Goal: Information Seeking & Learning: Learn about a topic

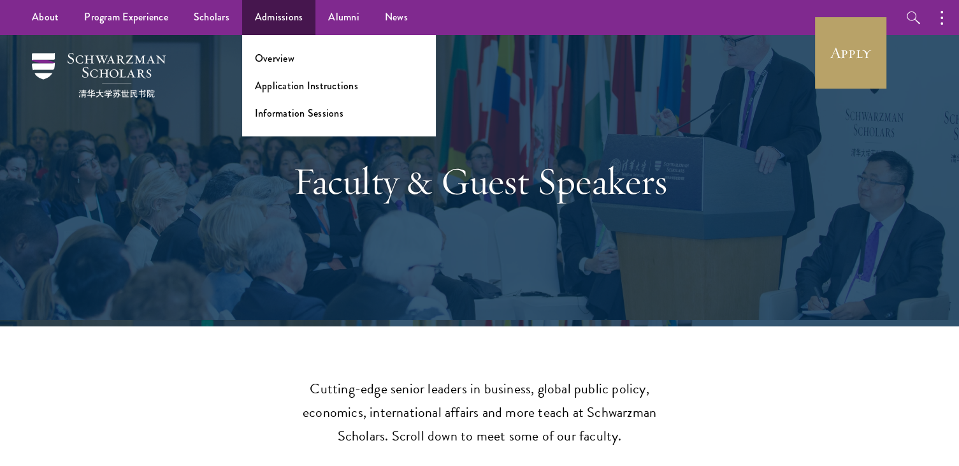
click at [317, 96] on ul "Overview Application Instructions Information Sessions" at bounding box center [339, 85] width 194 height 101
click at [317, 91] on link "Application Instructions" at bounding box center [306, 85] width 103 height 15
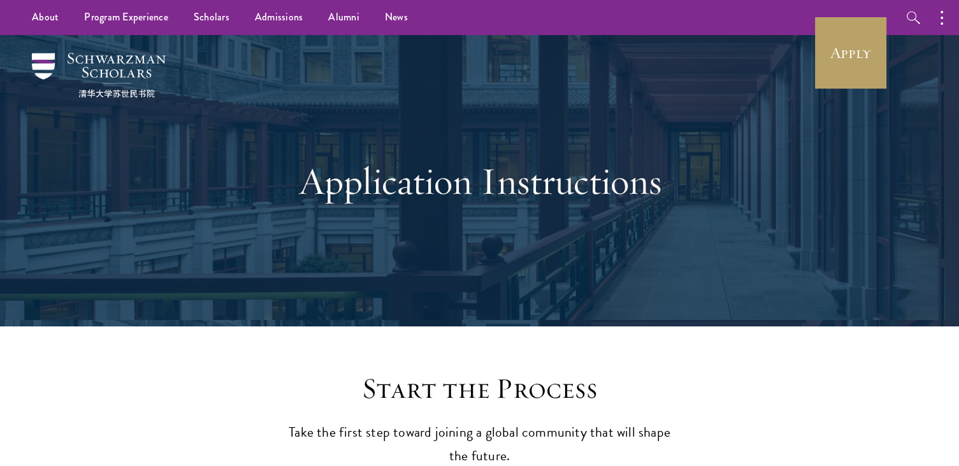
scroll to position [382, 0]
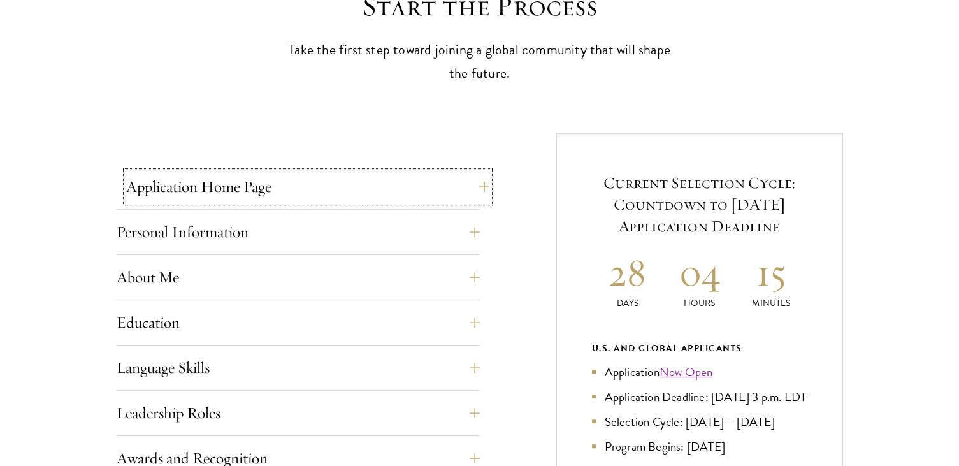
click at [365, 195] on button "Application Home Page" at bounding box center [307, 186] width 363 height 31
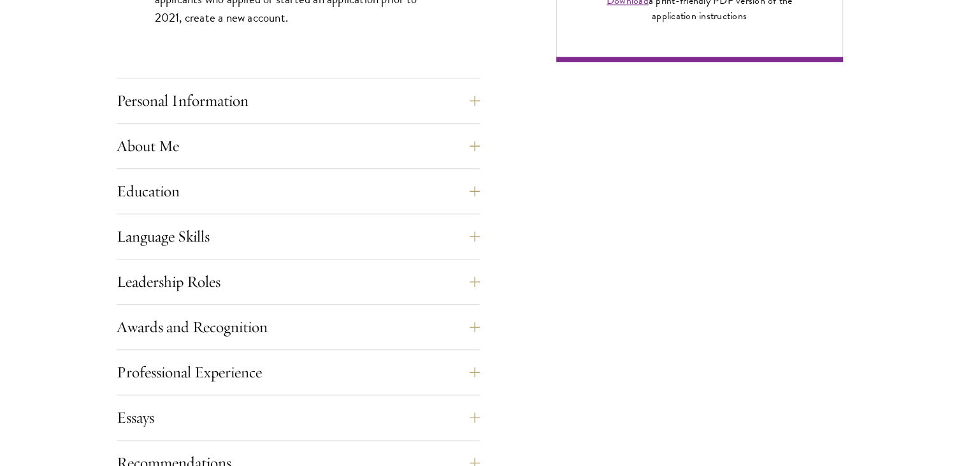
scroll to position [1084, 0]
click at [382, 99] on button "Personal Information" at bounding box center [307, 100] width 363 height 31
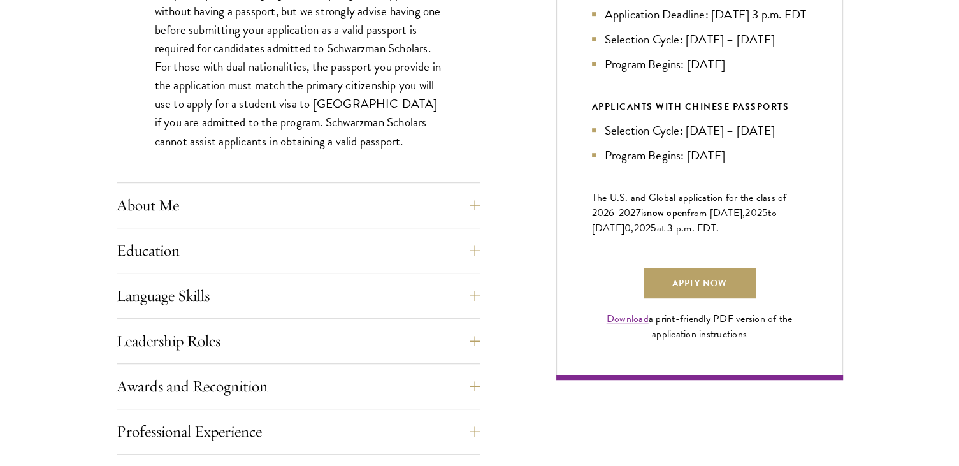
scroll to position [829, 0]
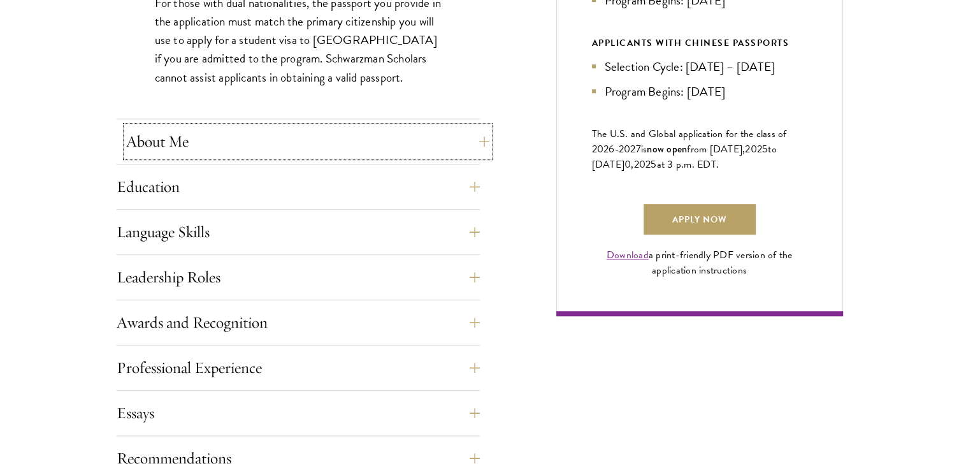
click at [416, 141] on button "About Me" at bounding box center [307, 141] width 363 height 31
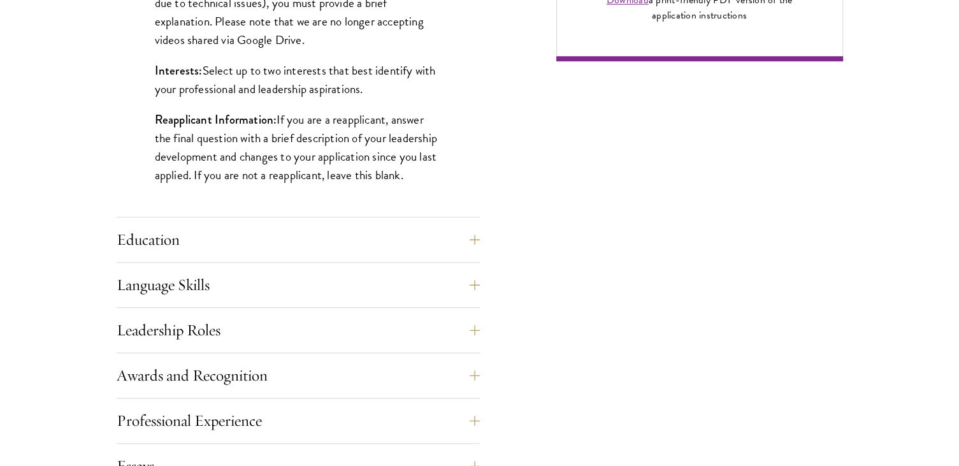
scroll to position [1147, 0]
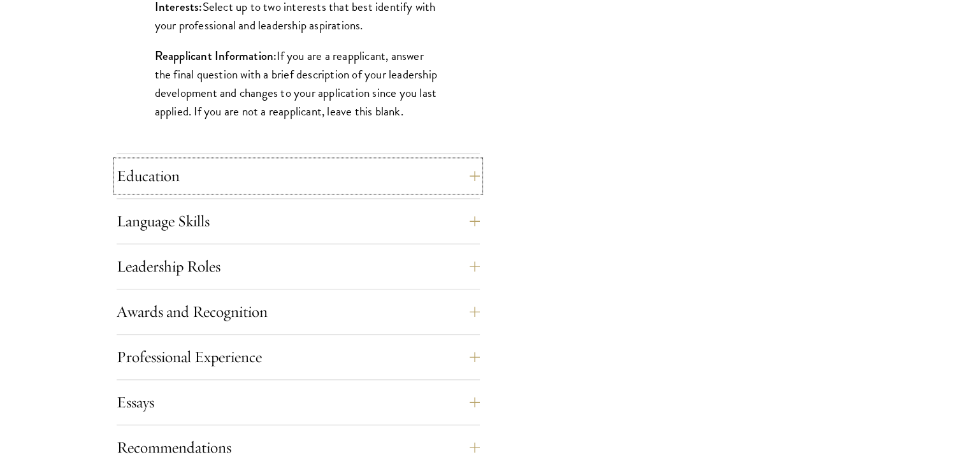
click at [472, 172] on button "Education" at bounding box center [298, 176] width 363 height 31
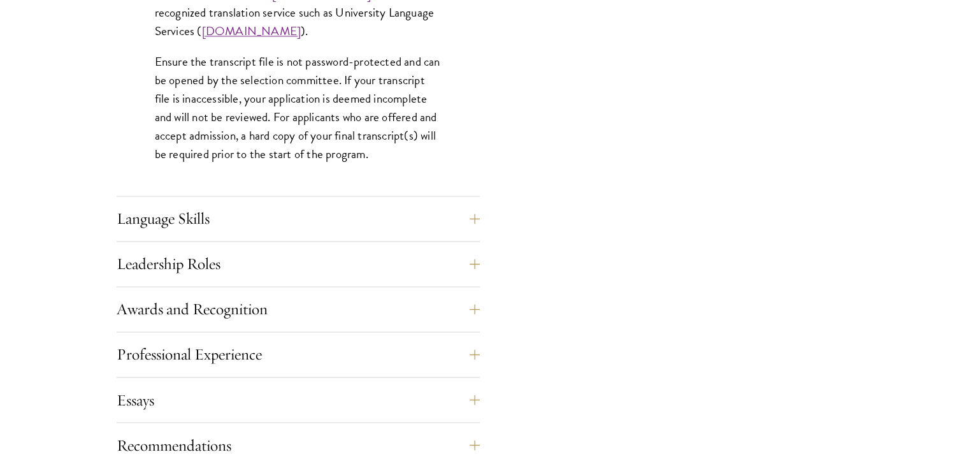
scroll to position [2040, 0]
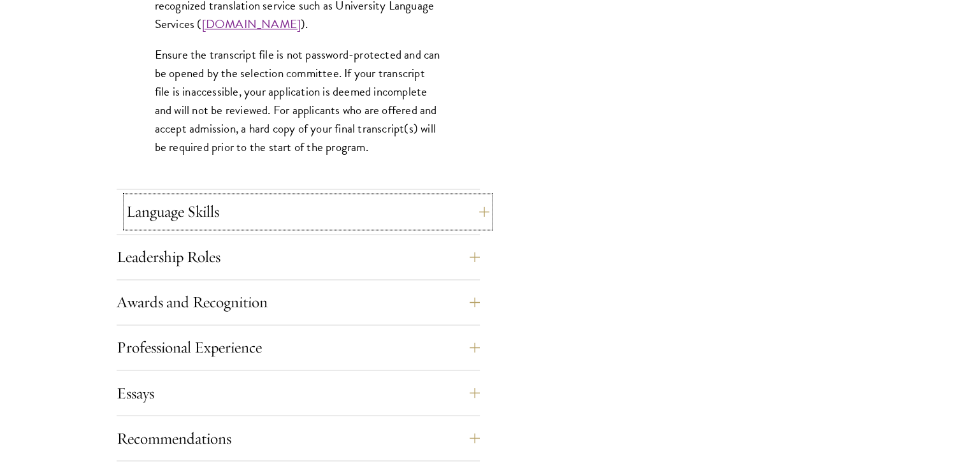
click at [446, 207] on button "Language Skills" at bounding box center [307, 211] width 363 height 31
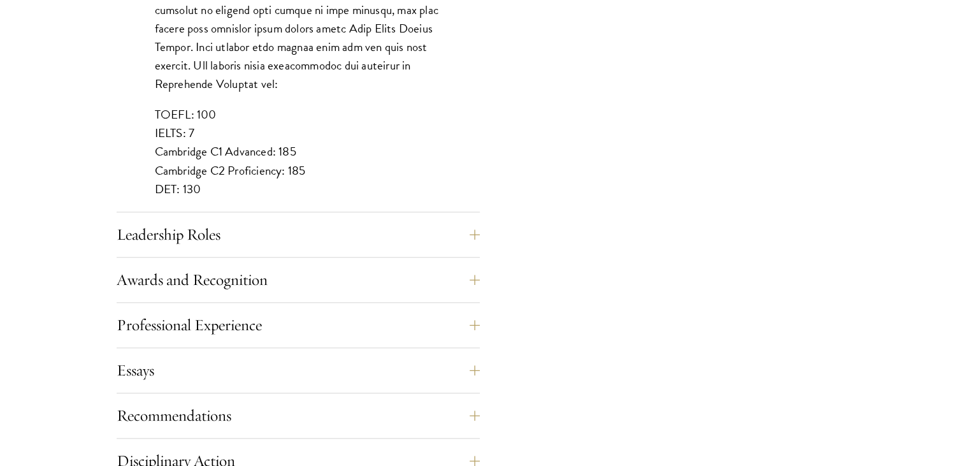
scroll to position [1211, 0]
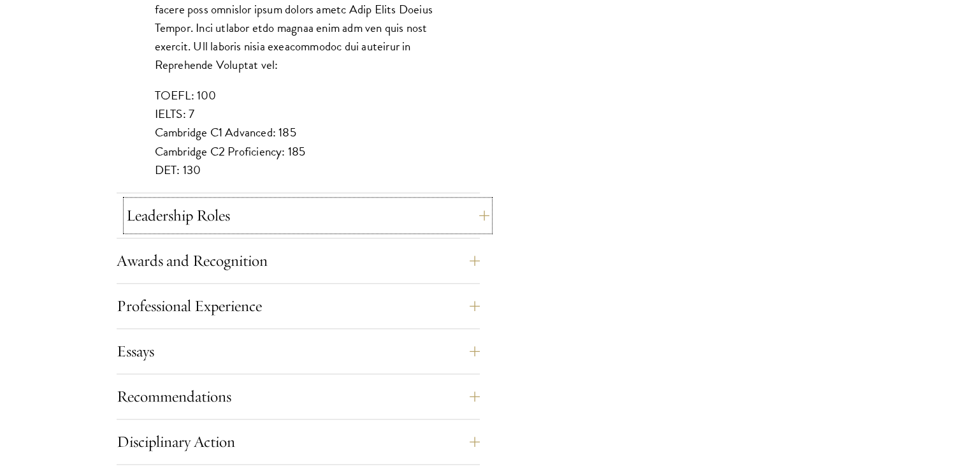
click at [445, 204] on button "Leadership Roles" at bounding box center [307, 215] width 363 height 31
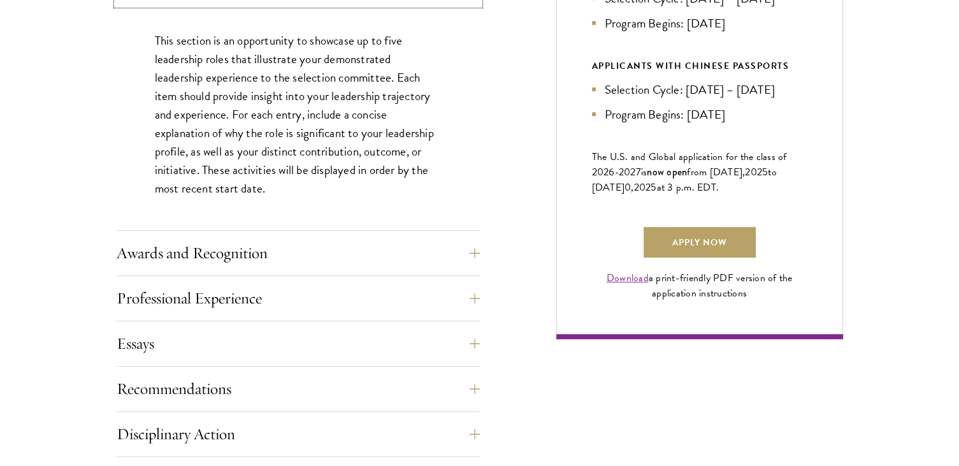
scroll to position [829, 0]
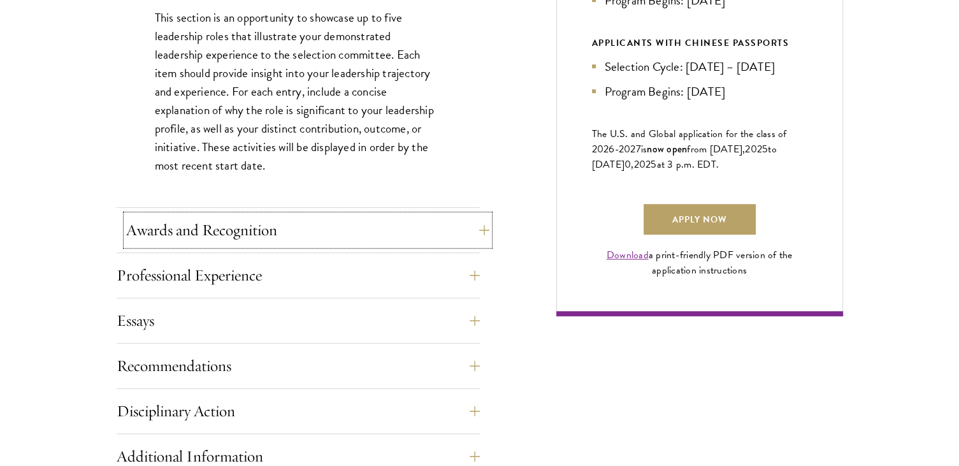
click at [386, 215] on button "Awards and Recognition" at bounding box center [307, 230] width 363 height 31
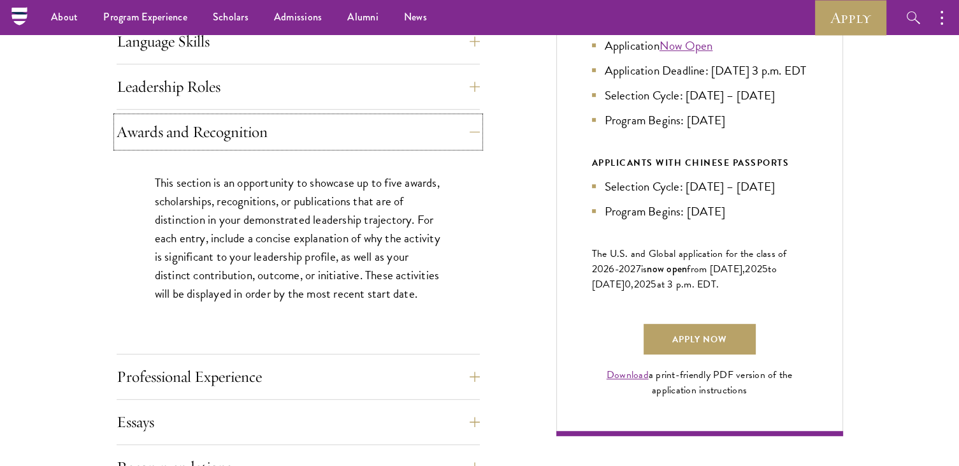
scroll to position [701, 0]
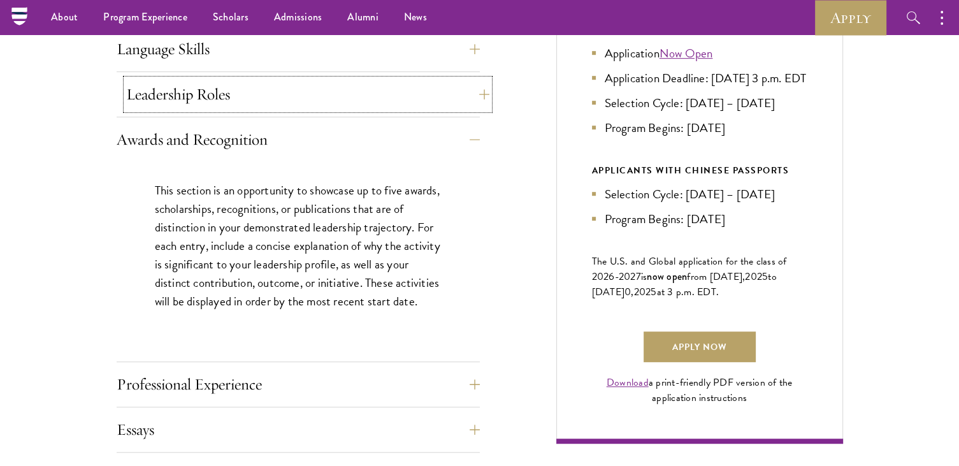
click at [347, 108] on button "Leadership Roles" at bounding box center [307, 94] width 363 height 31
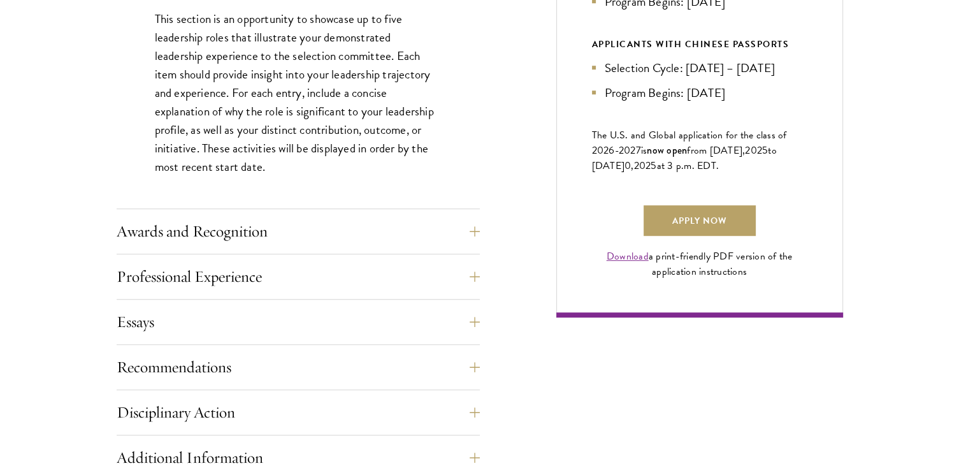
scroll to position [829, 0]
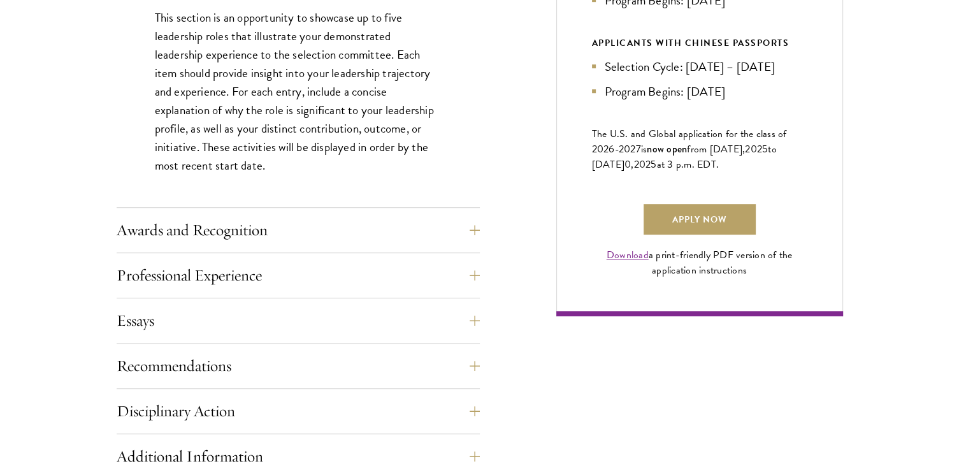
click at [405, 205] on div "This section is an opportunity to showcase up to five leadership roles that ill…" at bounding box center [298, 98] width 363 height 218
click at [403, 221] on button "Awards and Recognition" at bounding box center [307, 230] width 363 height 31
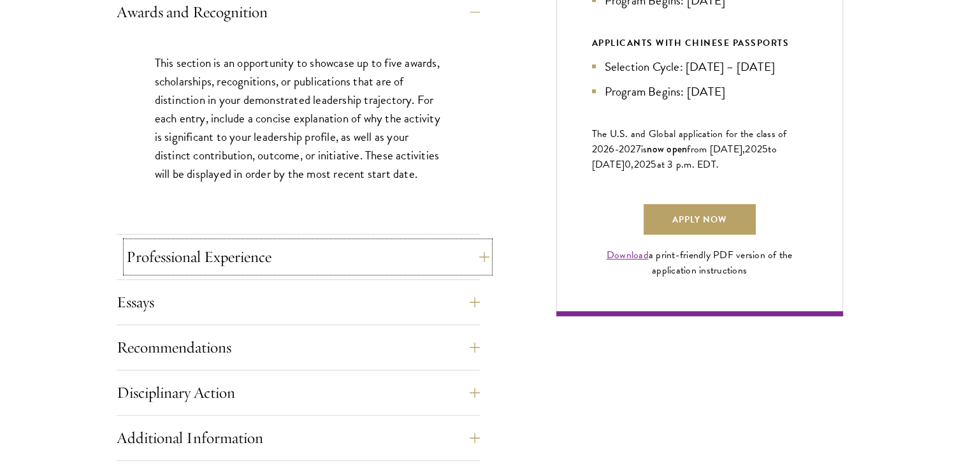
click at [360, 252] on button "Professional Experience" at bounding box center [307, 257] width 363 height 31
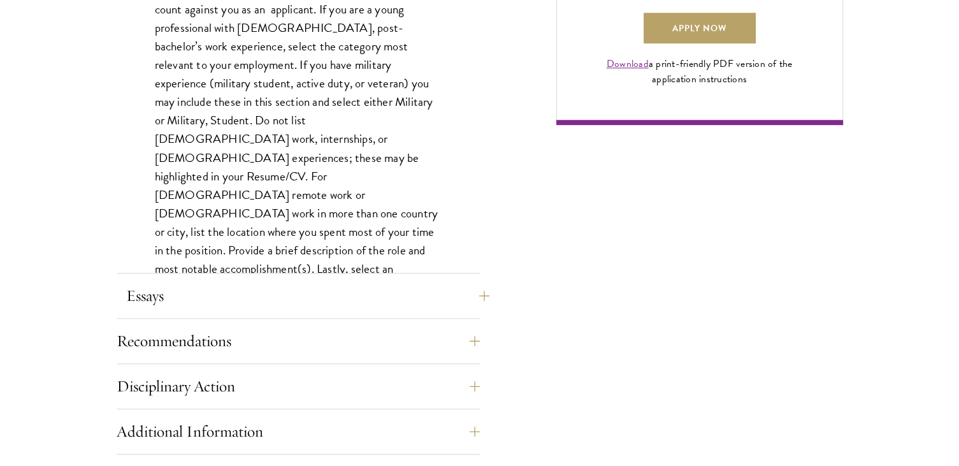
scroll to position [1211, 0]
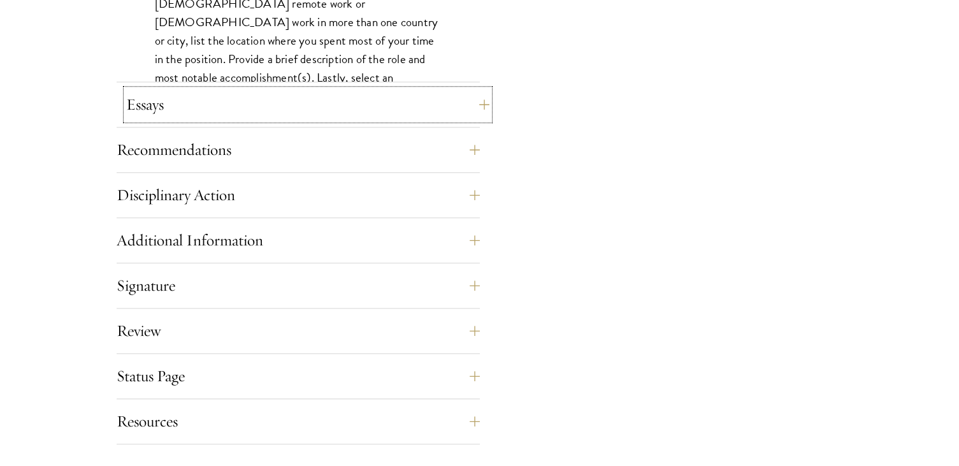
click at [286, 117] on button "Essays" at bounding box center [307, 104] width 363 height 31
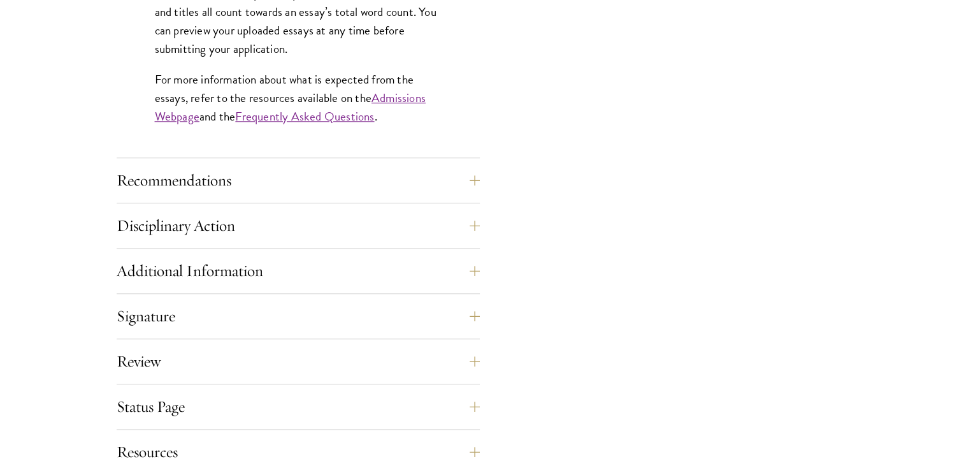
click at [317, 171] on button "Recommendations" at bounding box center [307, 180] width 363 height 31
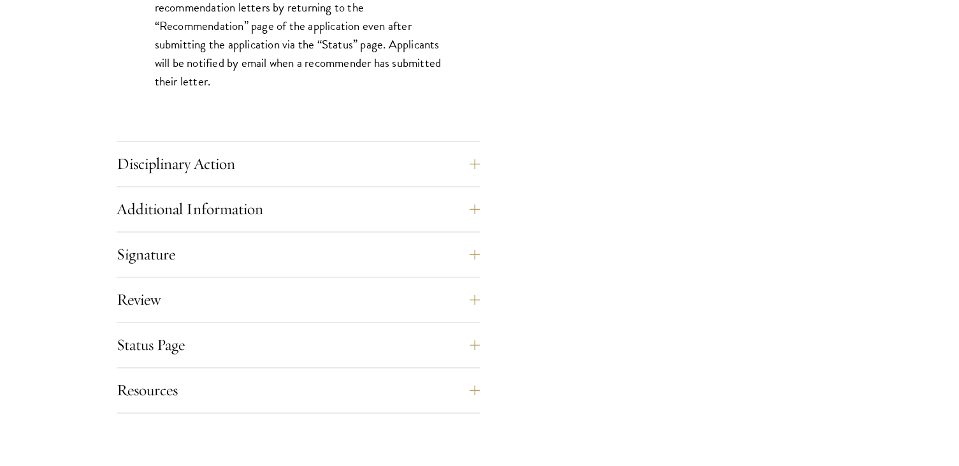
scroll to position [1912, 0]
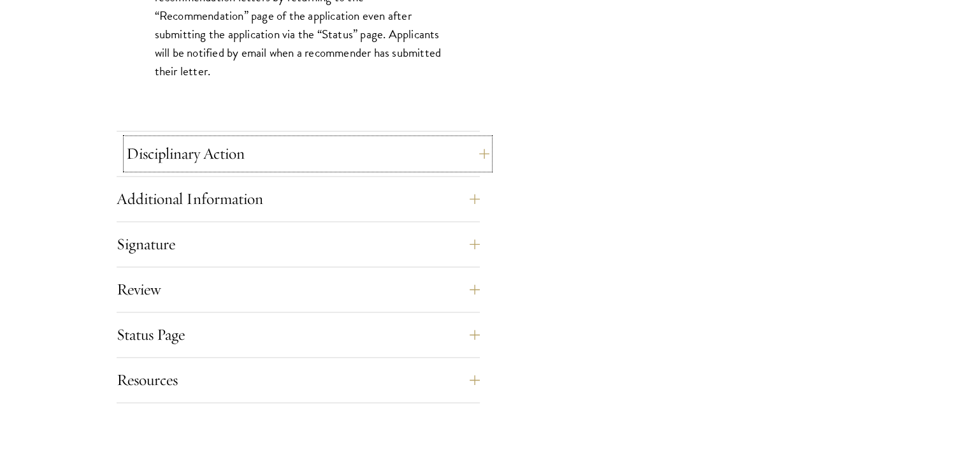
click at [317, 161] on button "Disciplinary Action" at bounding box center [307, 153] width 363 height 31
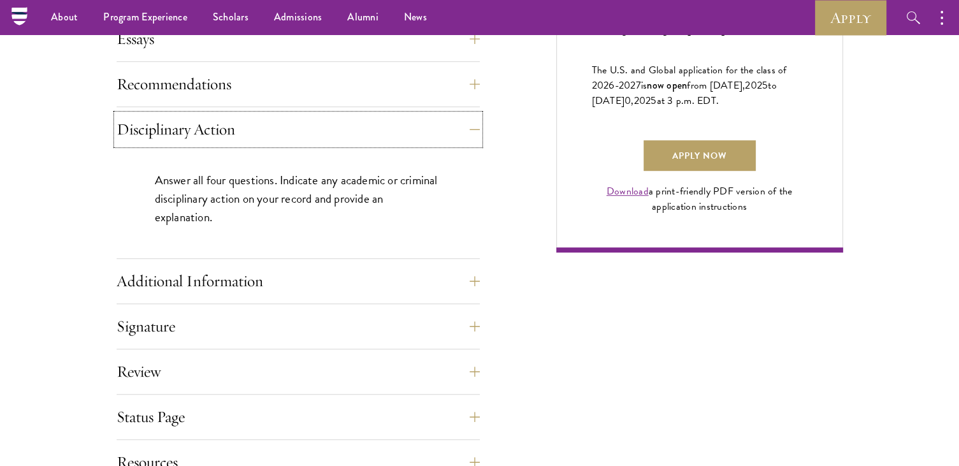
scroll to position [701, 0]
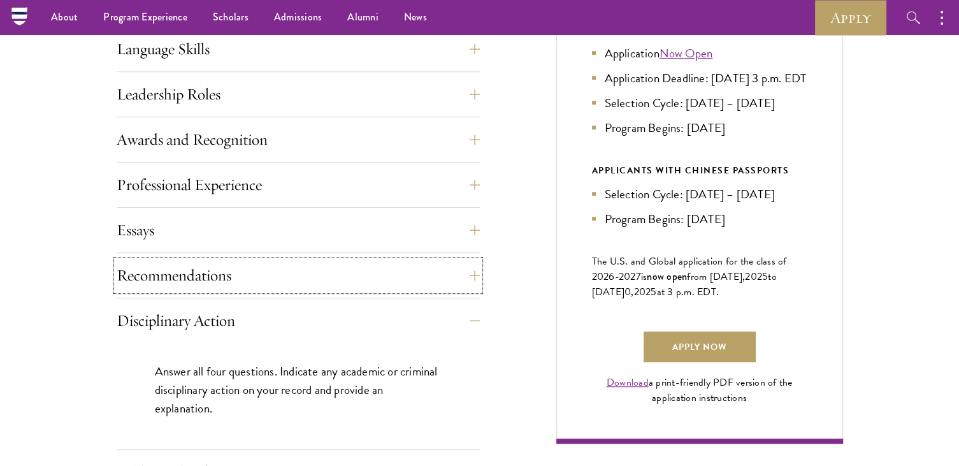
drag, startPoint x: 397, startPoint y: 263, endPoint x: 402, endPoint y: 254, distance: 9.4
click at [400, 262] on button "Recommendations" at bounding box center [298, 275] width 363 height 31
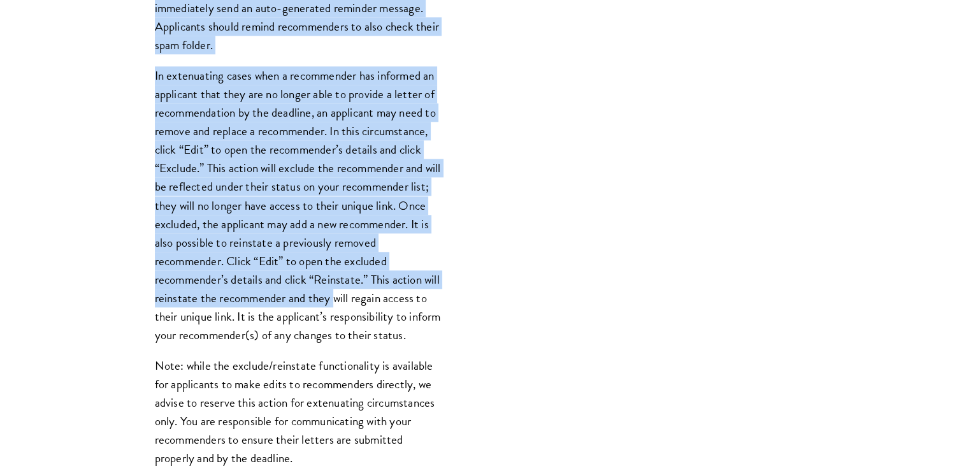
scroll to position [1402, 0]
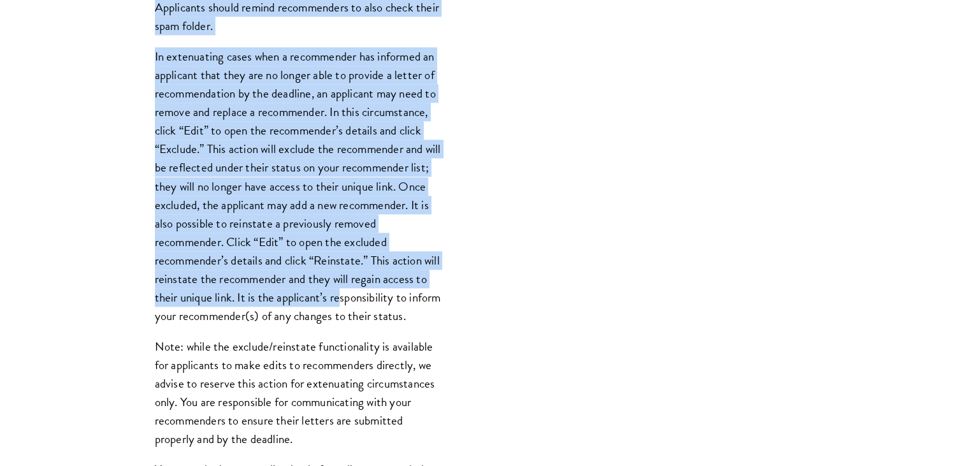
drag, startPoint x: 350, startPoint y: 217, endPoint x: 349, endPoint y: 293, distance: 75.9
click at [351, 294] on div "Register three recommenders by providing their names, professional titles, and …" at bounding box center [298, 110] width 363 height 1026
drag, startPoint x: 349, startPoint y: 293, endPoint x: 339, endPoint y: 291, distance: 10.4
click at [339, 292] on p "In extenuating cases when a recommender has informed an applicant that they are…" at bounding box center [298, 186] width 287 height 278
click at [133, 207] on div "Register three recommenders by providing their names, professional titles, and …" at bounding box center [298, 110] width 363 height 1026
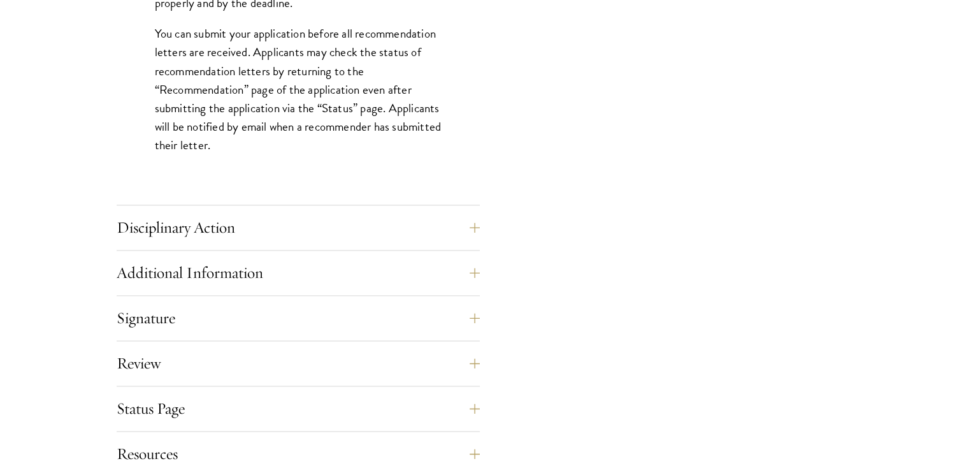
scroll to position [1849, 0]
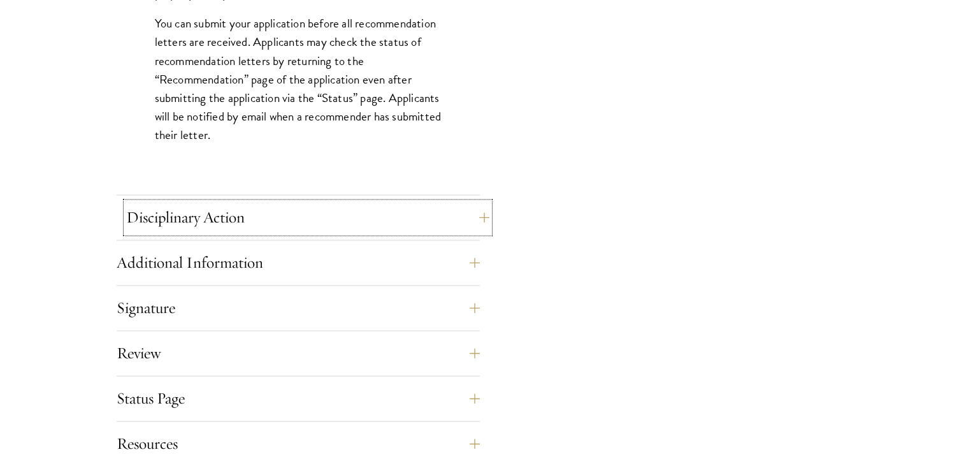
click at [125, 214] on div "Disciplinary Action Answer all four questions. Indicate any academic or crimina…" at bounding box center [298, 221] width 363 height 38
click at [186, 209] on button "Disciplinary Action" at bounding box center [307, 217] width 363 height 31
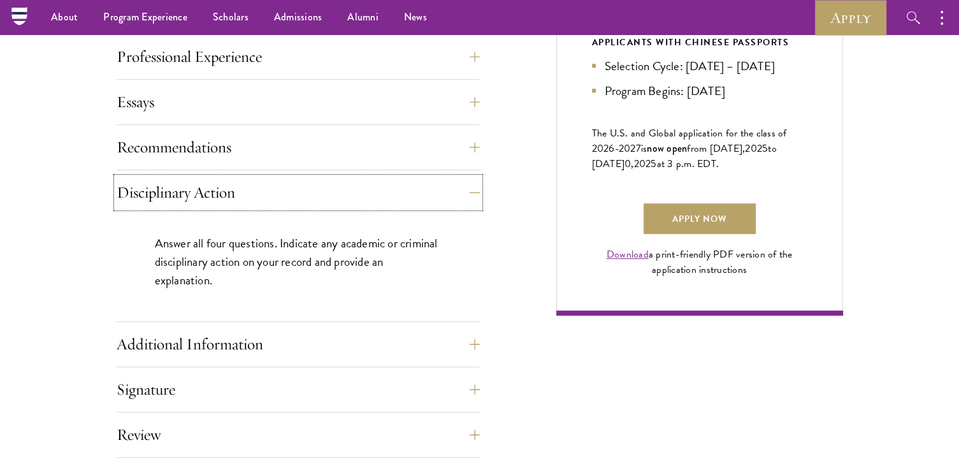
scroll to position [829, 0]
click at [286, 331] on button "Additional Information" at bounding box center [307, 345] width 363 height 31
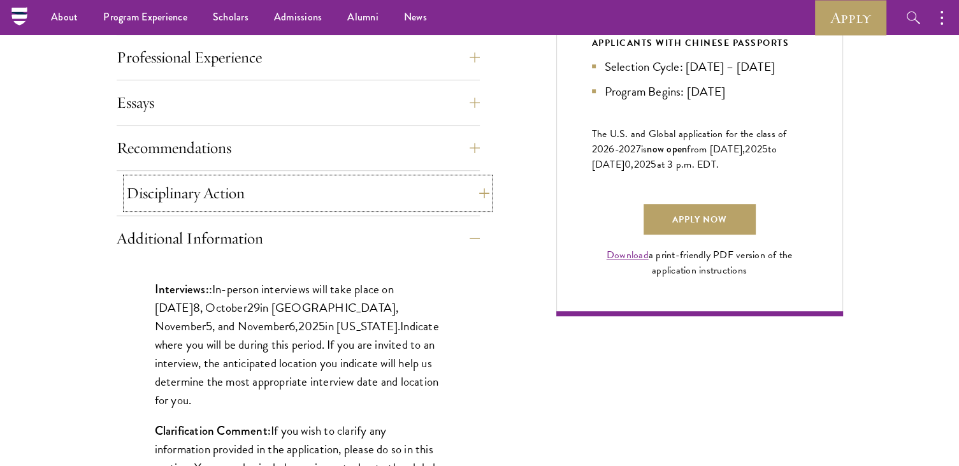
click at [298, 191] on button "Disciplinary Action" at bounding box center [307, 193] width 363 height 31
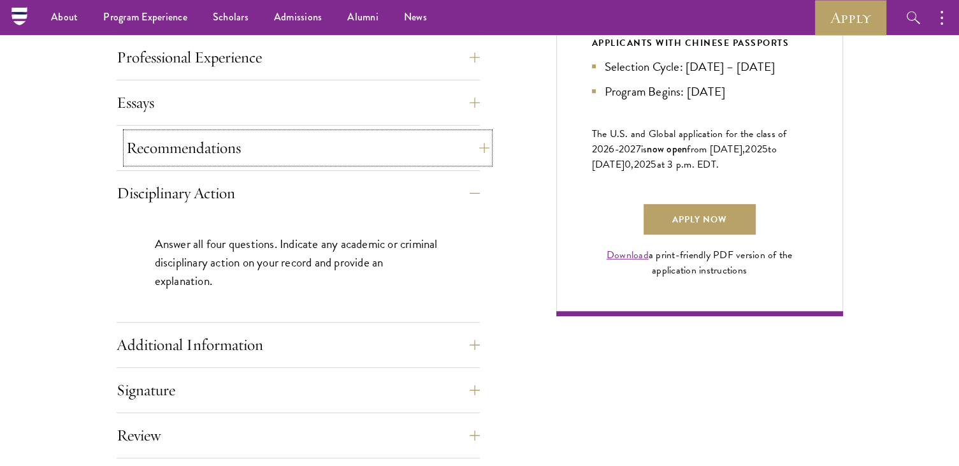
click at [286, 142] on button "Recommendations" at bounding box center [307, 148] width 363 height 31
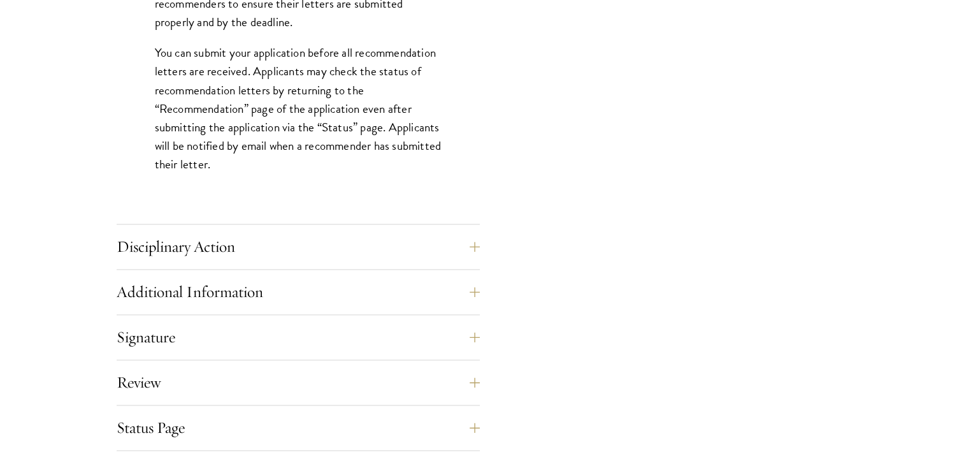
scroll to position [1912, 0]
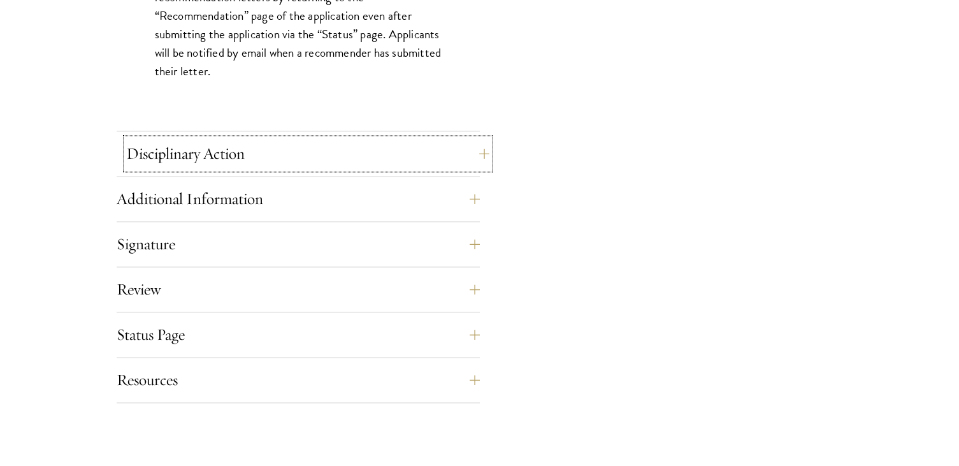
click at [291, 163] on button "Disciplinary Action" at bounding box center [307, 153] width 363 height 31
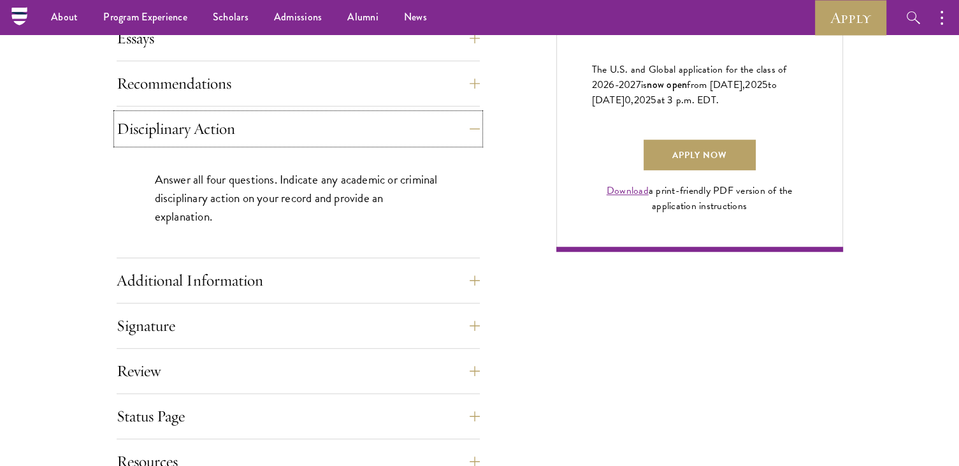
scroll to position [892, 0]
click at [326, 295] on div "Additional Information Interviews: : In-person interviews will take place on Oc…" at bounding box center [298, 285] width 363 height 38
click at [328, 291] on button "Additional Information" at bounding box center [307, 281] width 363 height 31
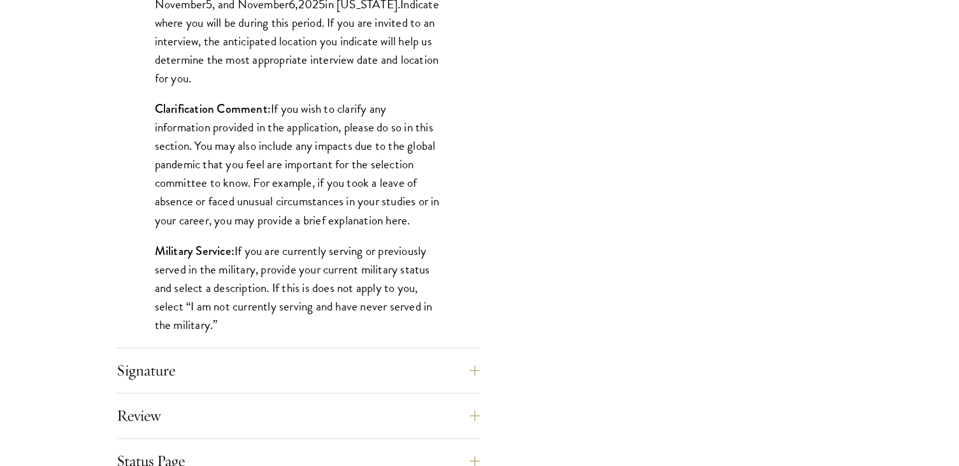
scroll to position [1275, 0]
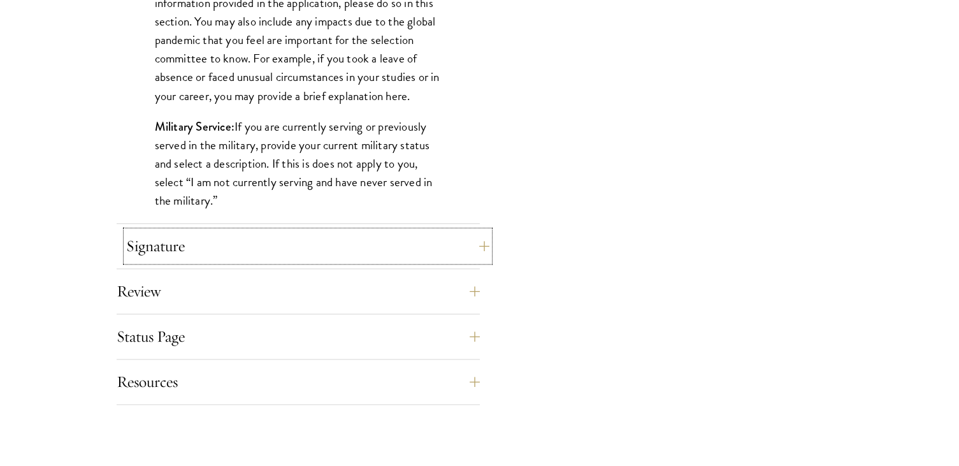
click at [418, 238] on button "Signature" at bounding box center [307, 246] width 363 height 31
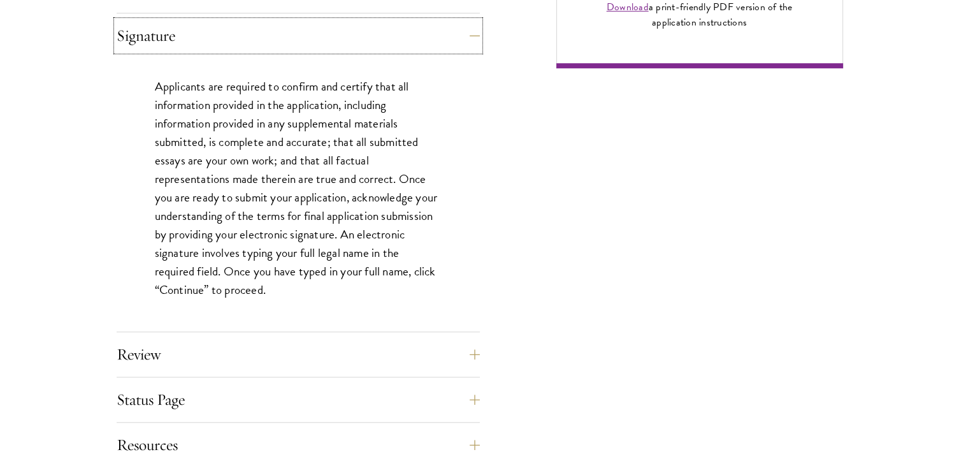
scroll to position [1211, 0]
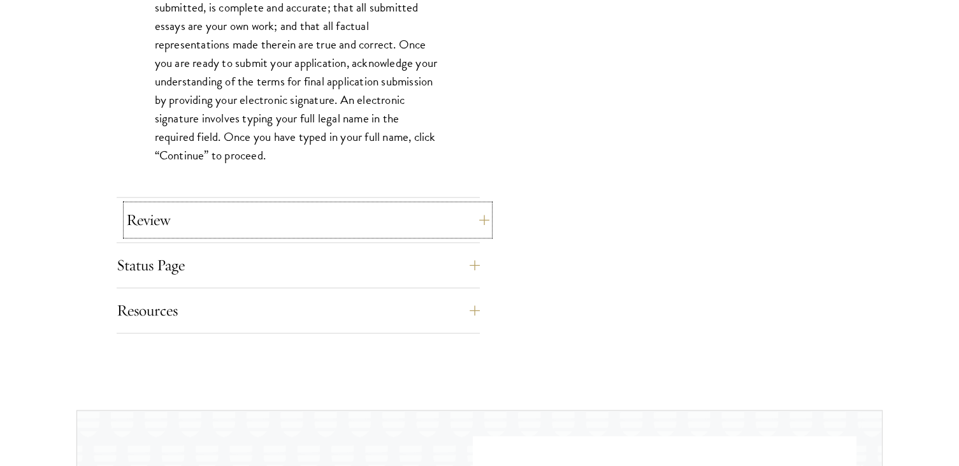
click at [369, 210] on button "Review" at bounding box center [307, 220] width 363 height 31
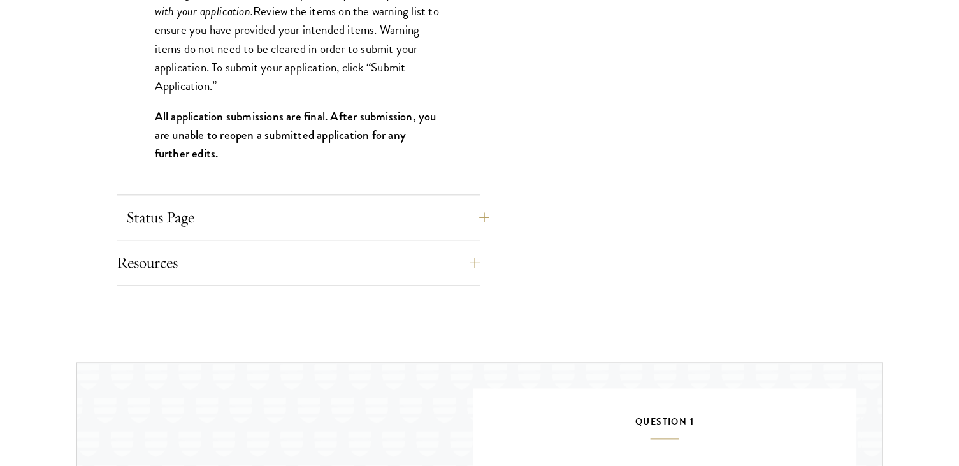
scroll to position [1402, 0]
click at [368, 215] on button "Status Page" at bounding box center [307, 215] width 363 height 31
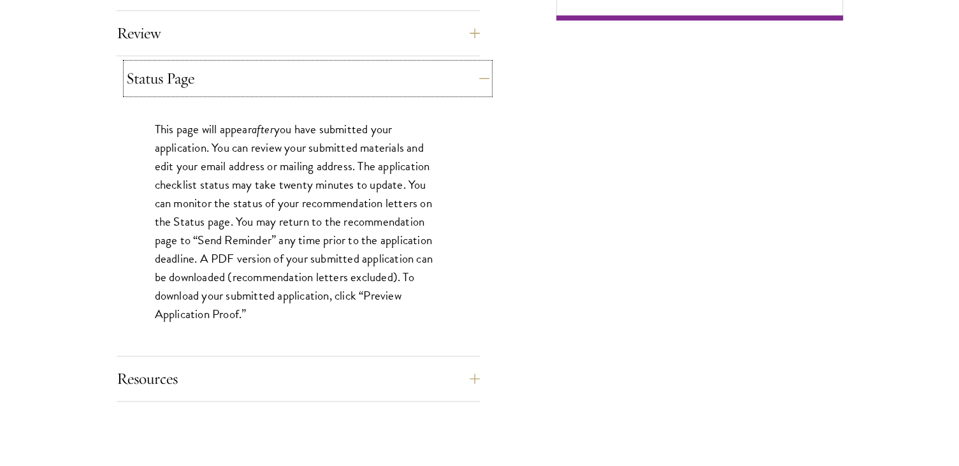
scroll to position [1211, 0]
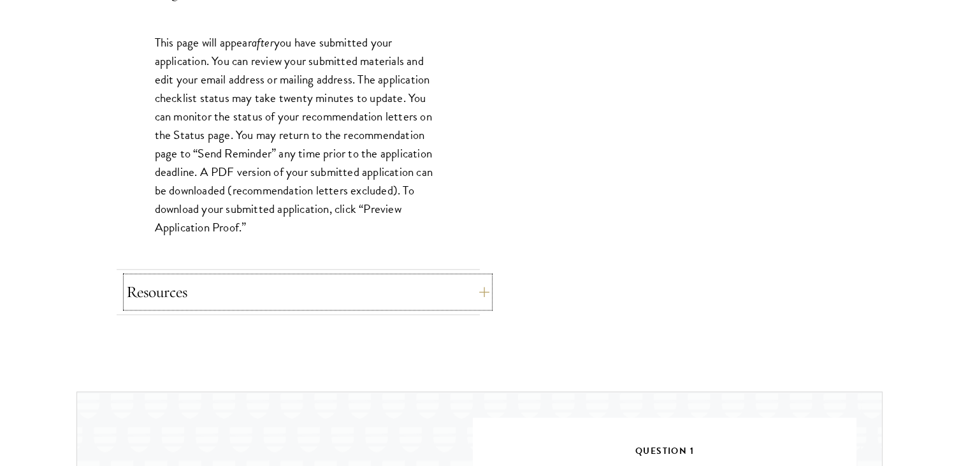
click at [439, 293] on button "Resources" at bounding box center [307, 292] width 363 height 31
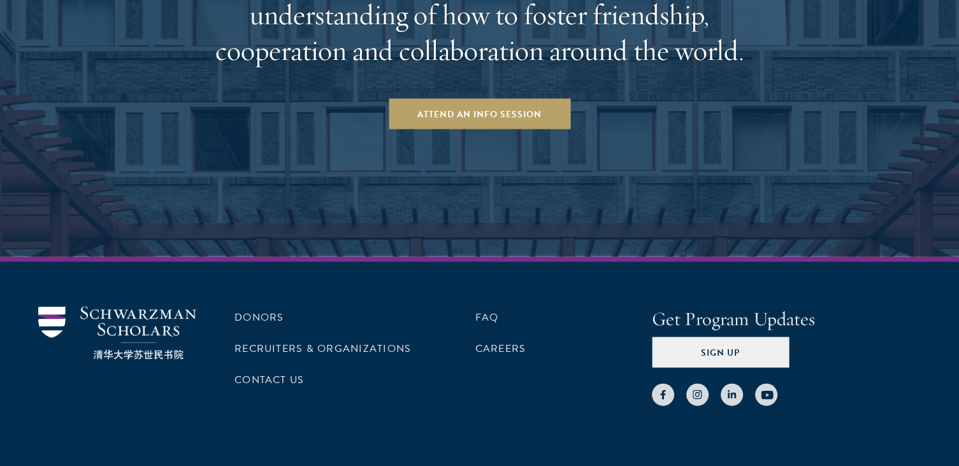
scroll to position [2719, 0]
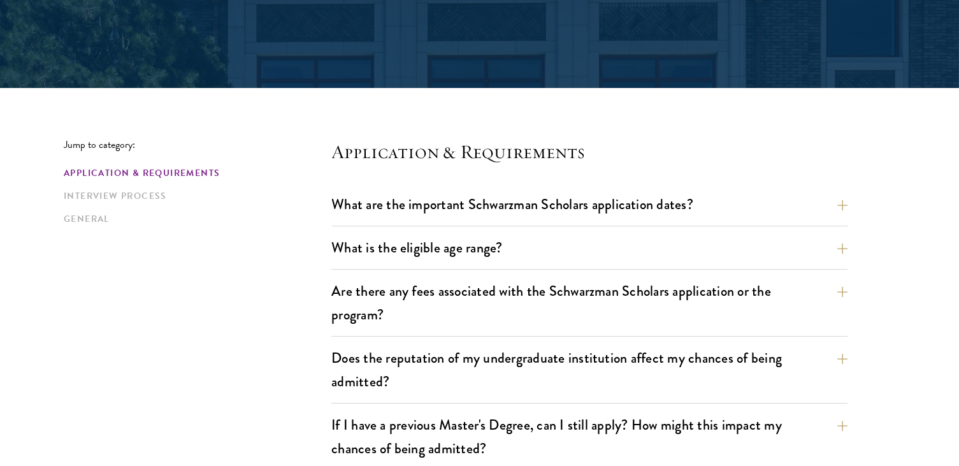
scroll to position [255, 0]
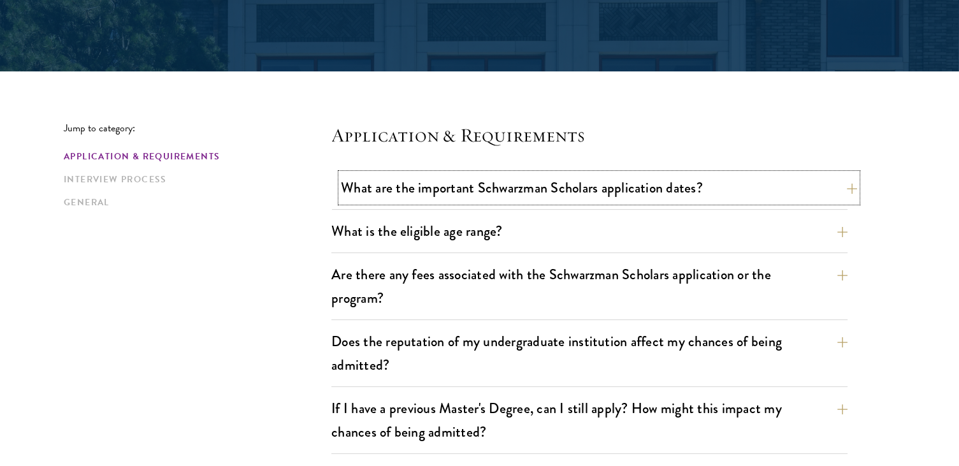
click at [386, 179] on button "What are the important Schwarzman Scholars application dates?" at bounding box center [599, 187] width 516 height 29
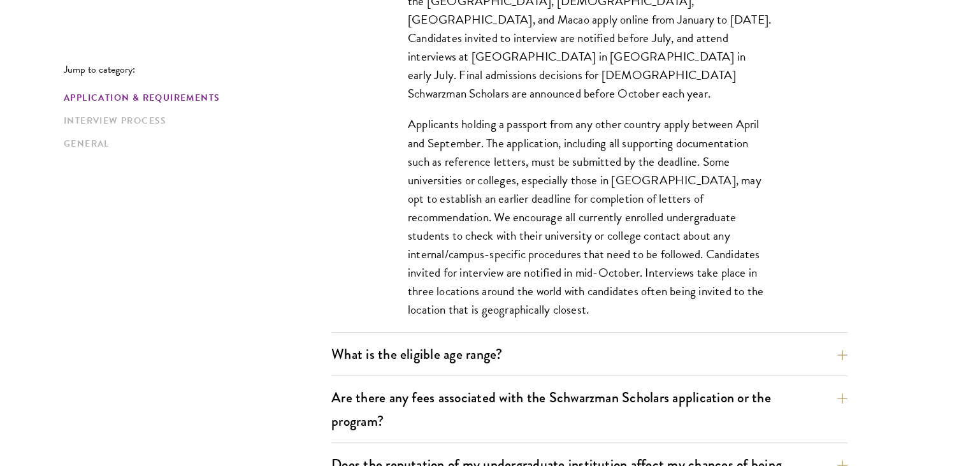
scroll to position [574, 0]
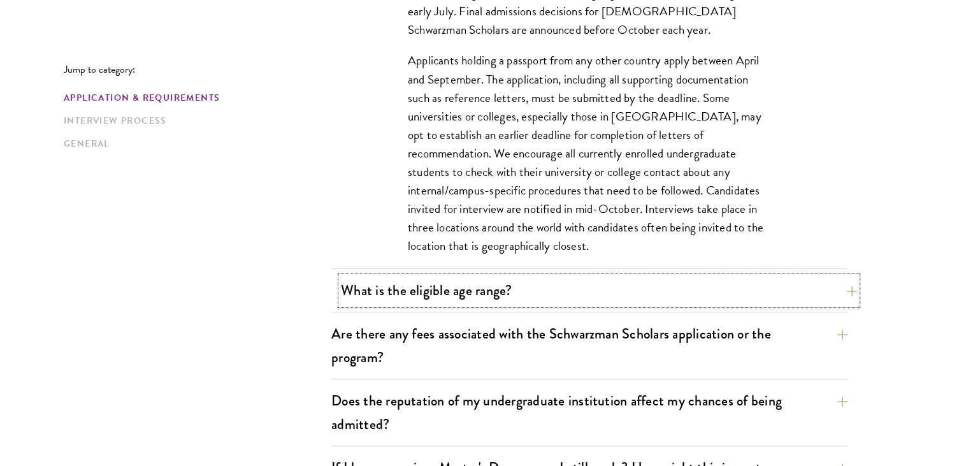
click at [497, 290] on button "What is the eligible age range?" at bounding box center [599, 290] width 516 height 29
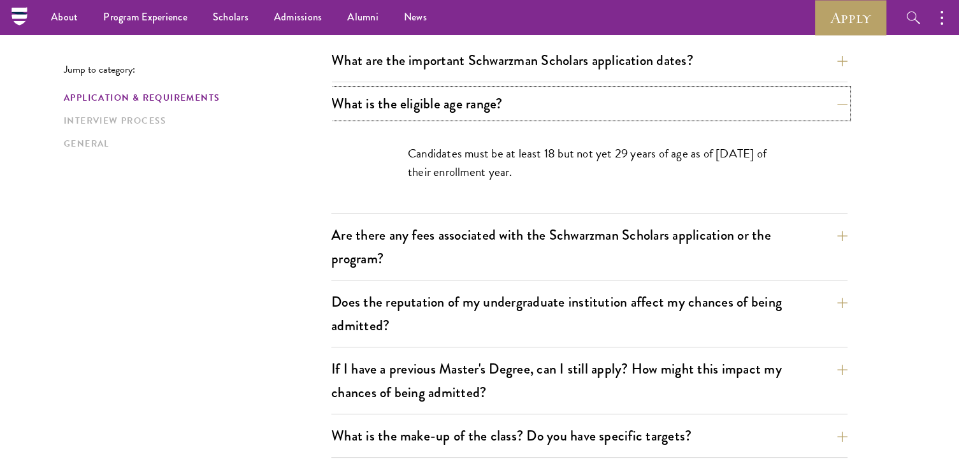
scroll to position [382, 0]
click at [375, 231] on button "Are there any fees associated with the Schwarzman Scholars application or the p…" at bounding box center [599, 247] width 516 height 52
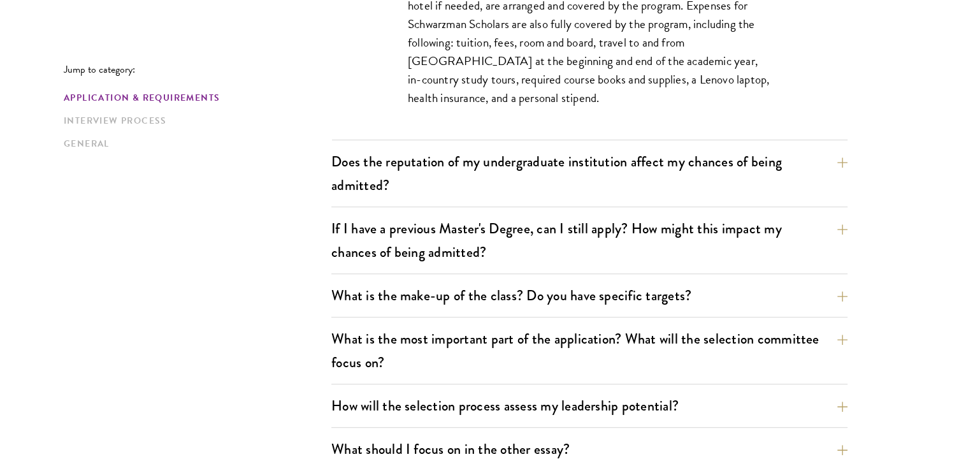
scroll to position [637, 0]
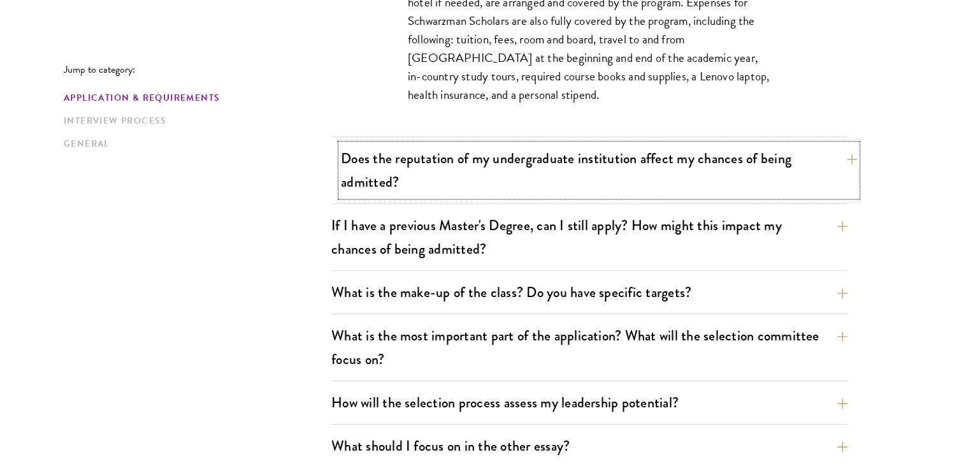
click at [365, 173] on button "Does the reputation of my undergraduate institution affect my chances of being …" at bounding box center [599, 170] width 516 height 52
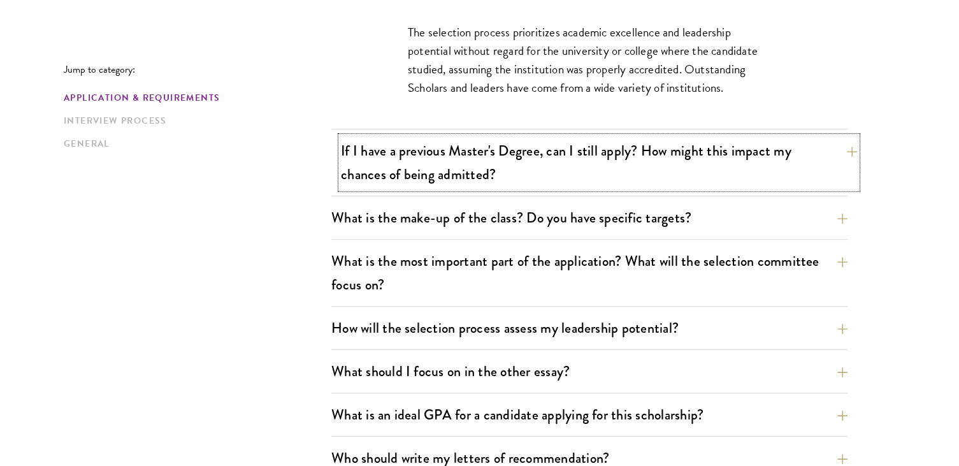
click at [368, 168] on button "If I have a previous Master's Degree, can I still apply? How might this impact …" at bounding box center [599, 162] width 516 height 52
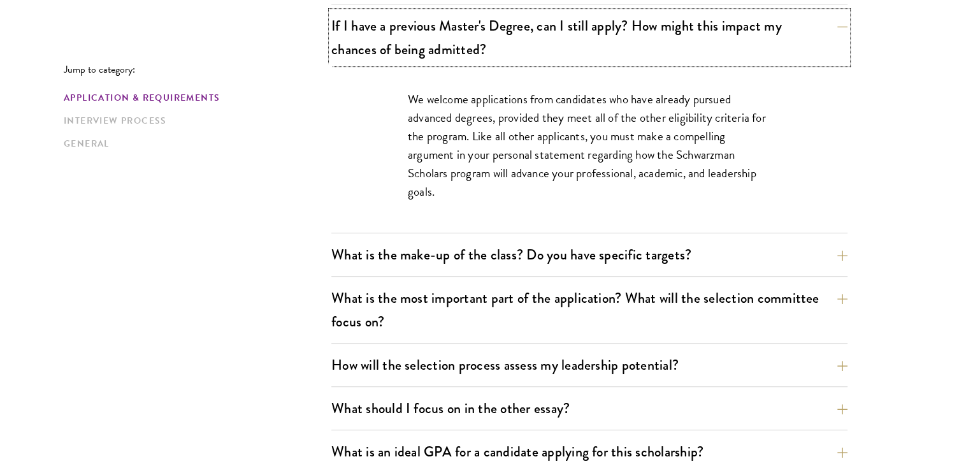
scroll to position [701, 0]
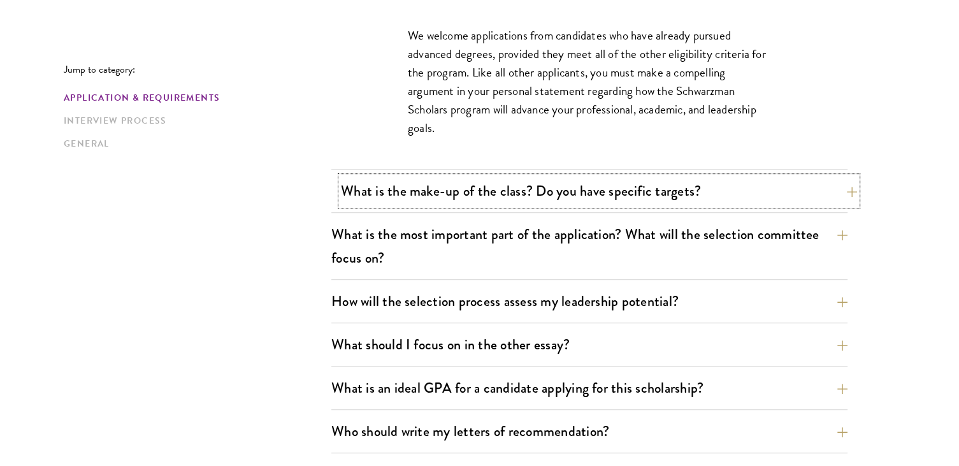
click at [426, 203] on button "What is the make-up of the class? Do you have specific targets?" at bounding box center [599, 191] width 516 height 29
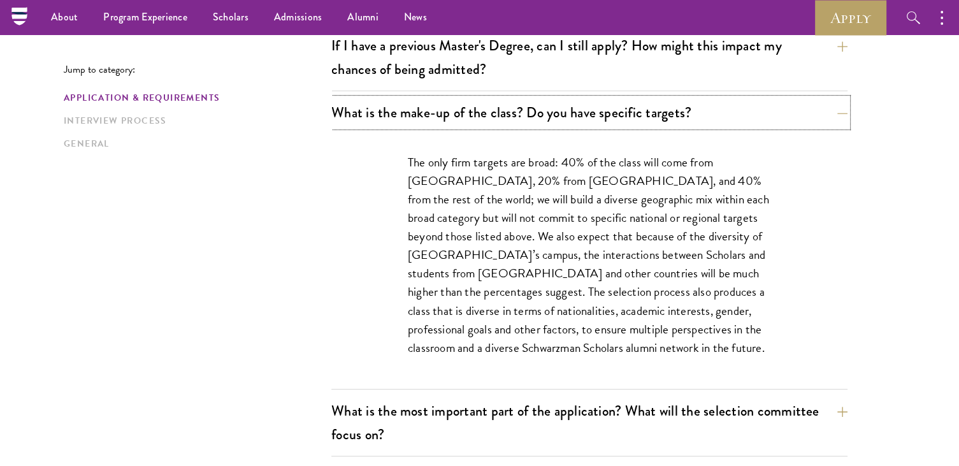
scroll to position [510, 0]
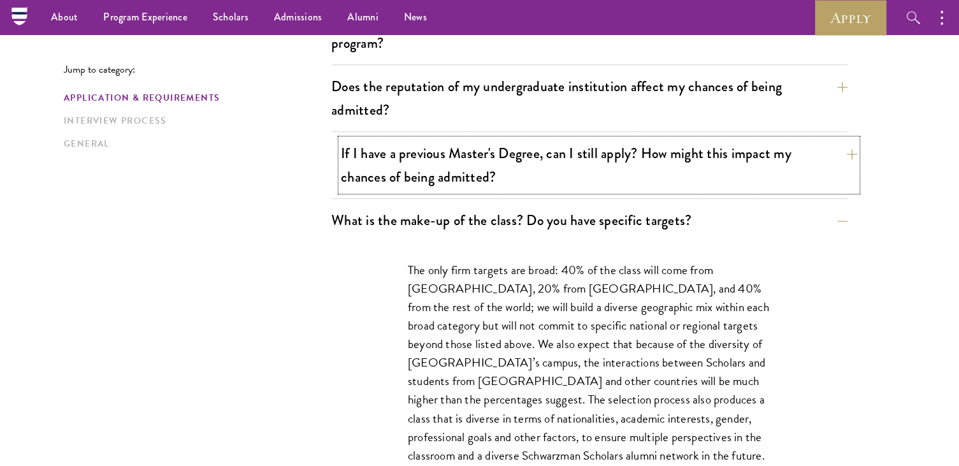
click at [363, 161] on button "If I have a previous Master's Degree, can I still apply? How might this impact …" at bounding box center [599, 165] width 516 height 52
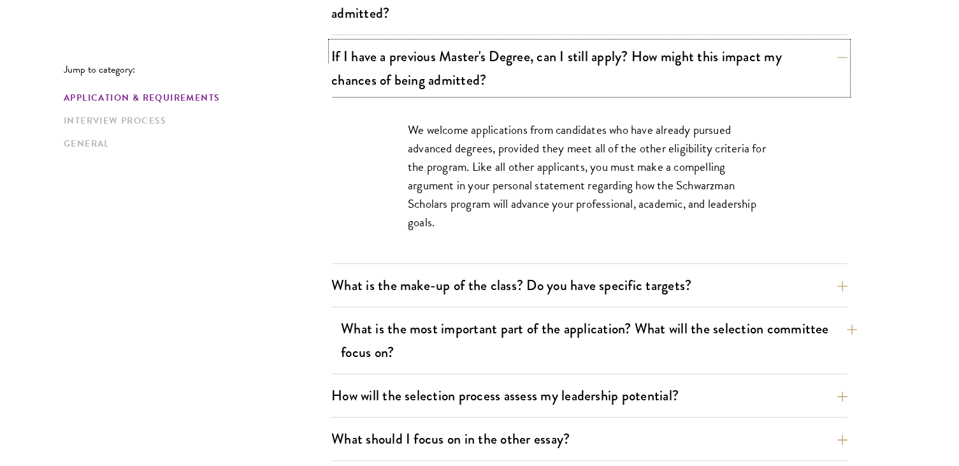
scroll to position [637, 0]
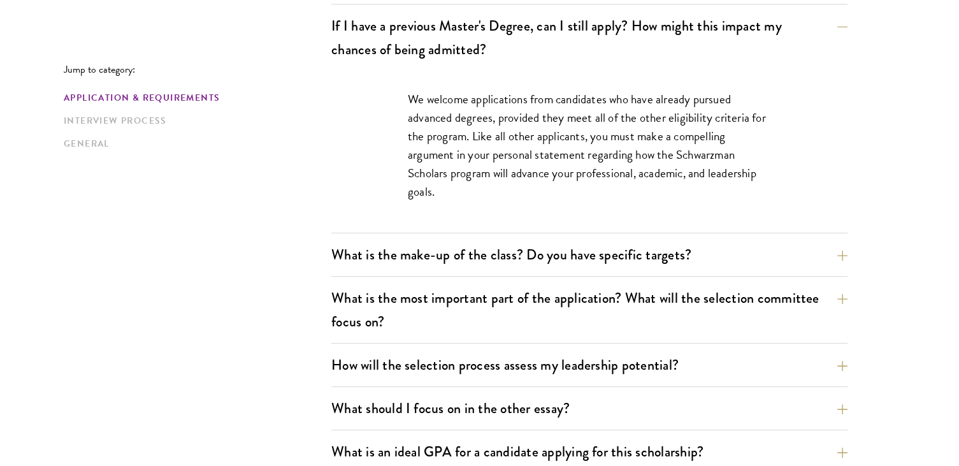
click at [478, 270] on div "What is the make-up of the class? Do you have specific targets? The only firm t…" at bounding box center [589, 258] width 516 height 36
click at [479, 260] on button "What is the make-up of the class? Do you have specific targets?" at bounding box center [599, 254] width 516 height 29
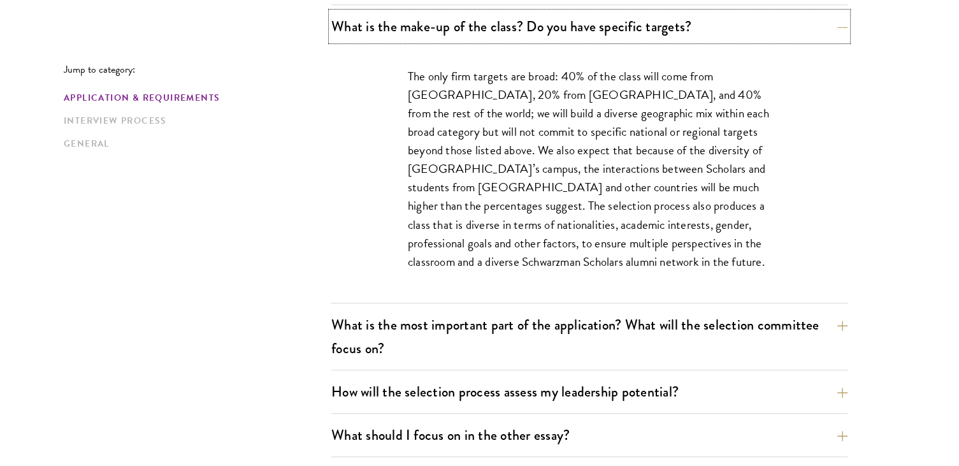
scroll to position [829, 0]
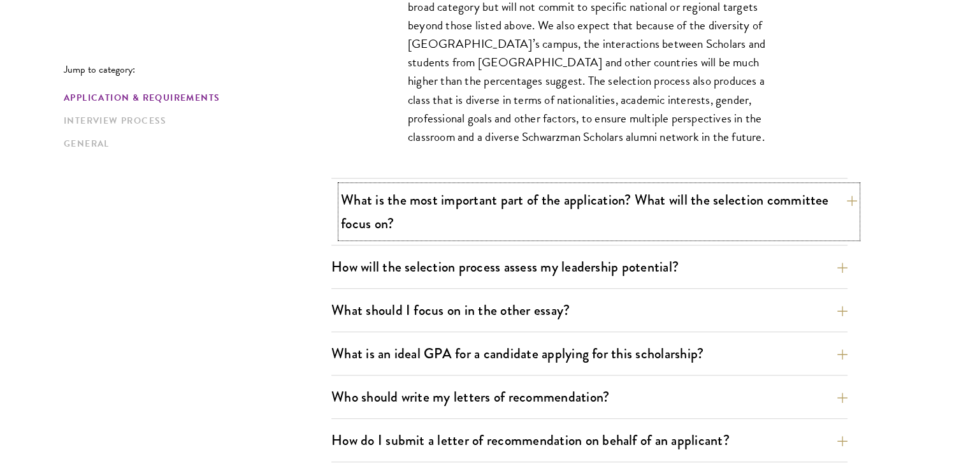
click at [367, 207] on button "What is the most important part of the application? What will the selection com…" at bounding box center [599, 211] width 516 height 52
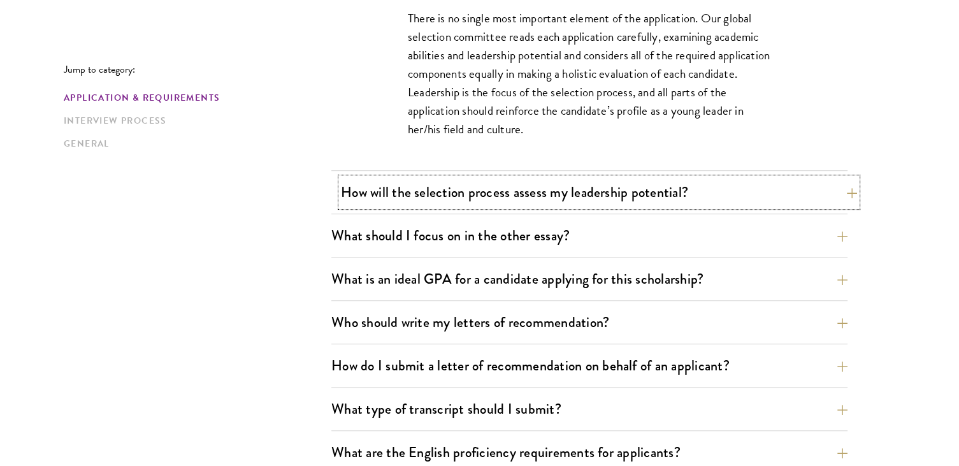
click at [406, 185] on button "How will the selection process assess my leadership potential?" at bounding box center [599, 192] width 516 height 29
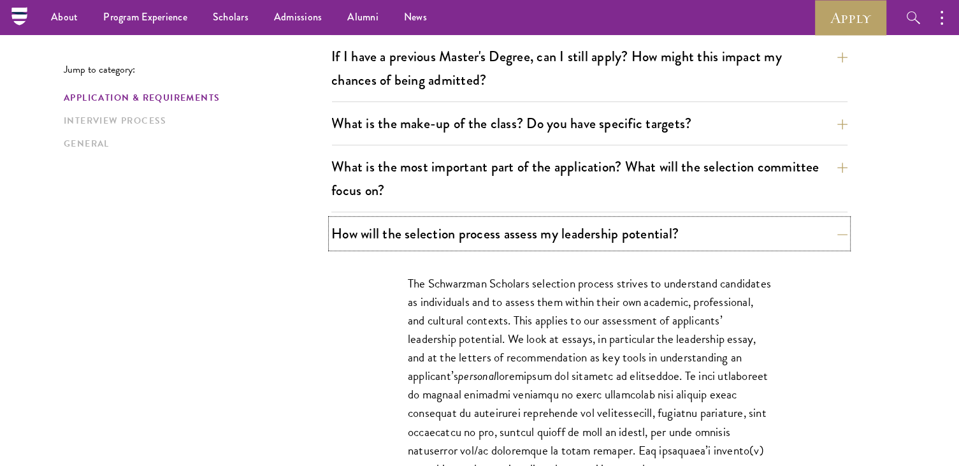
scroll to position [574, 0]
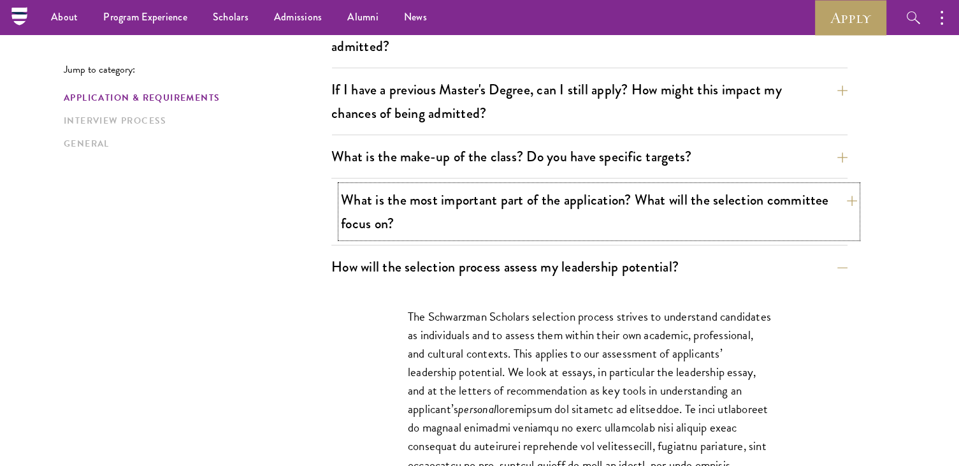
click at [357, 207] on button "What is the most important part of the application? What will the selection com…" at bounding box center [599, 211] width 516 height 52
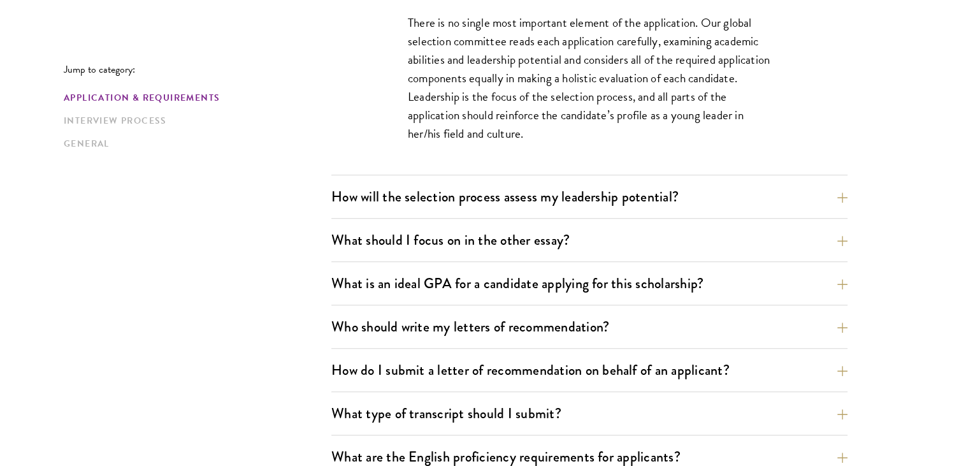
scroll to position [829, 0]
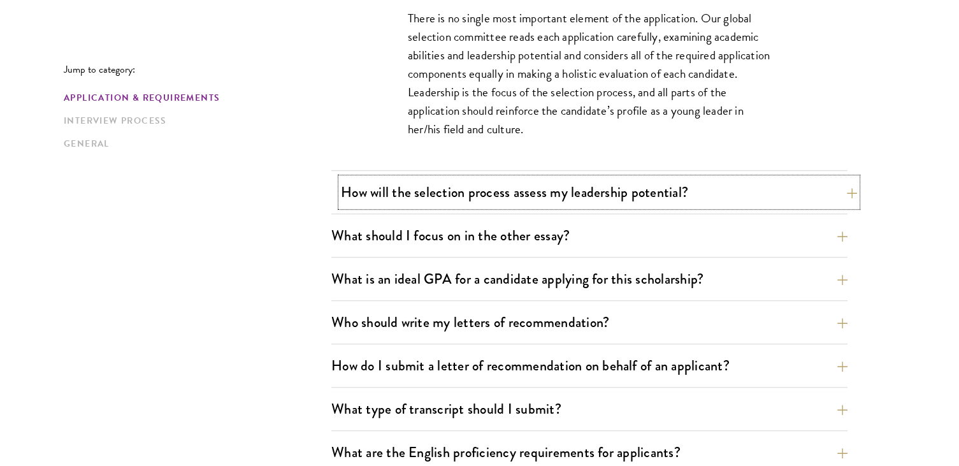
click at [362, 196] on button "How will the selection process assess my leadership potential?" at bounding box center [599, 192] width 516 height 29
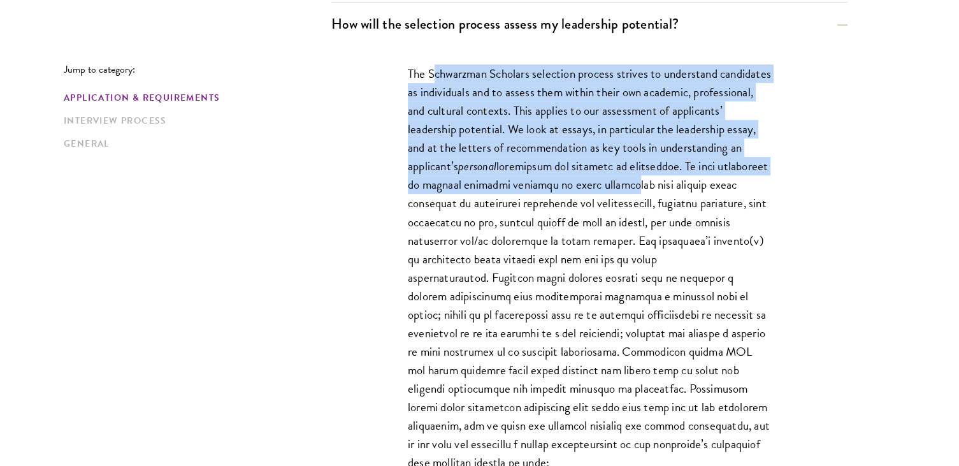
scroll to position [839, 0]
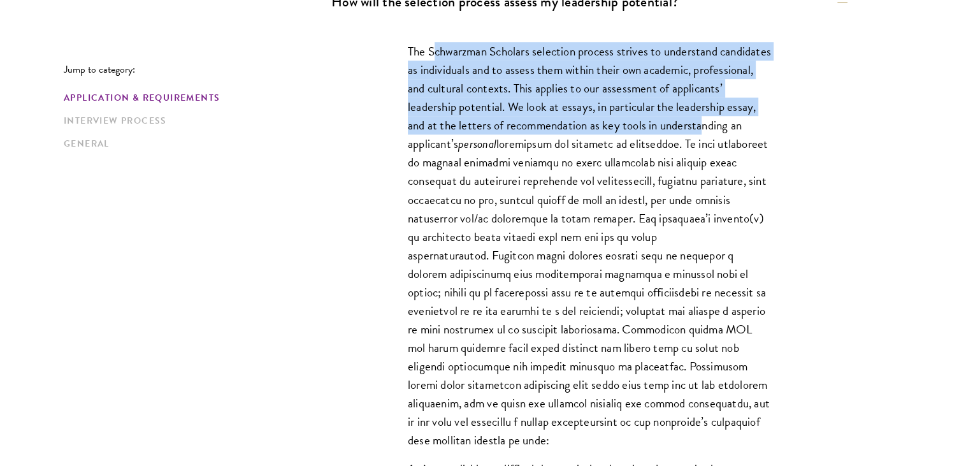
drag, startPoint x: 433, startPoint y: 108, endPoint x: 450, endPoint y: 140, distance: 35.4
click at [450, 140] on p "The Schwarzman Scholars selection process strives to understand candidates as i…" at bounding box center [589, 245] width 363 height 407
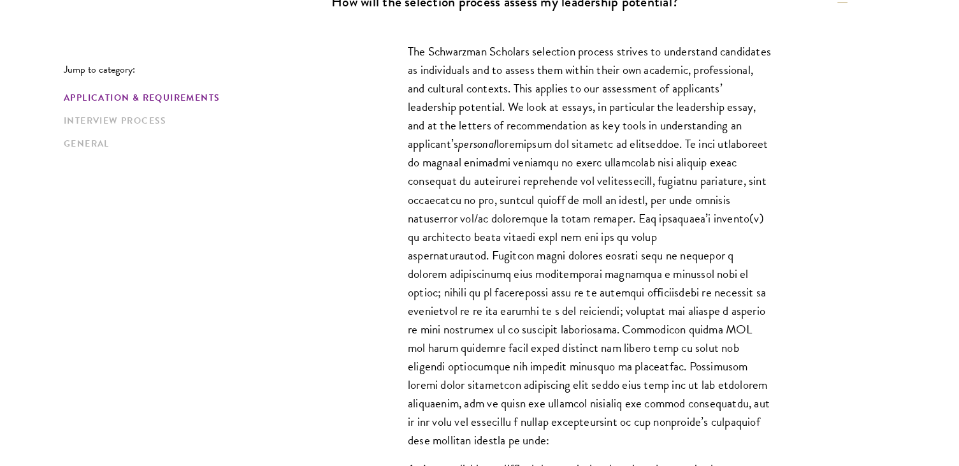
click at [456, 140] on p "The Schwarzman Scholars selection process strives to understand candidates as i…" at bounding box center [589, 245] width 363 height 407
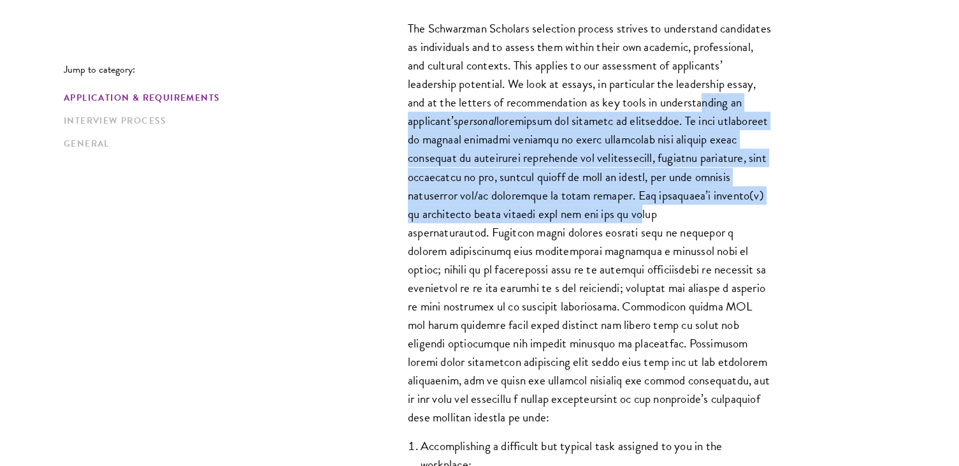
scroll to position [903, 0]
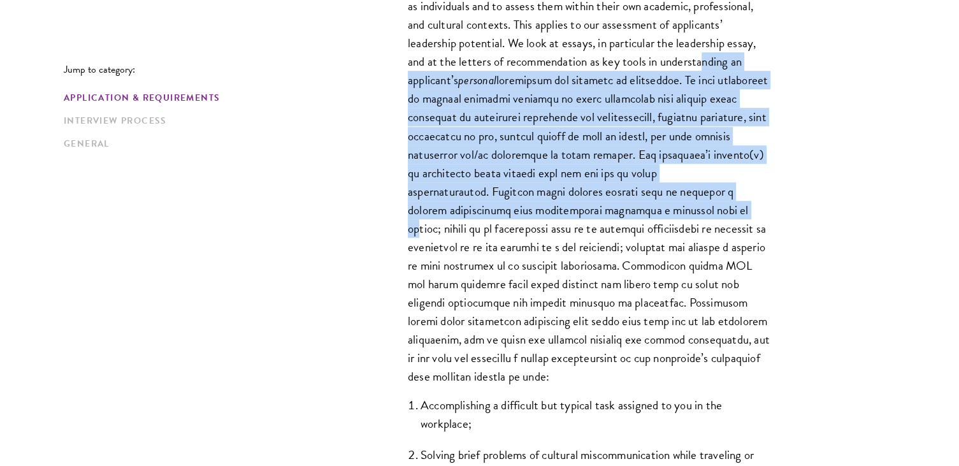
drag, startPoint x: 447, startPoint y: 142, endPoint x: 416, endPoint y: 219, distance: 83.2
click at [416, 219] on p "The Schwarzman Scholars selection process strives to understand candidates as i…" at bounding box center [589, 181] width 363 height 407
click at [411, 216] on p "The Schwarzman Scholars selection process strives to understand candidates as i…" at bounding box center [589, 181] width 363 height 407
click at [374, 213] on div "The Schwarzman Scholars selection process strives to understand candidates as i…" at bounding box center [590, 295] width 440 height 672
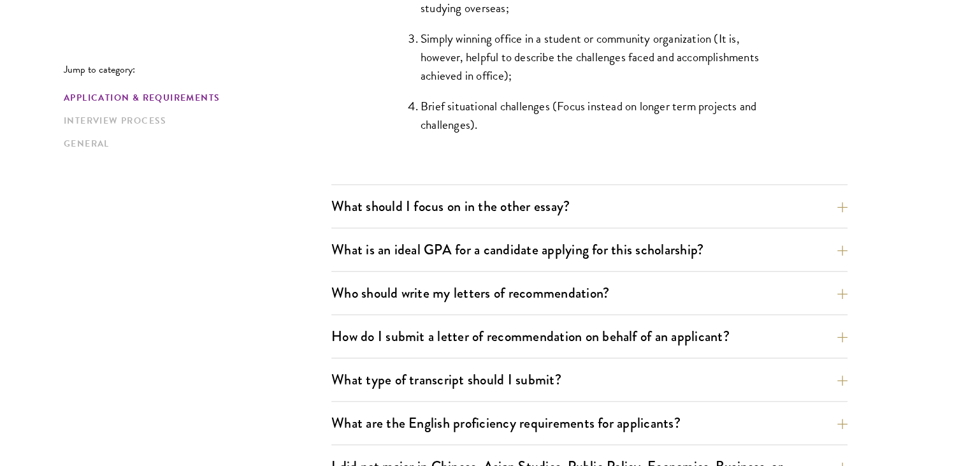
scroll to position [1390, 0]
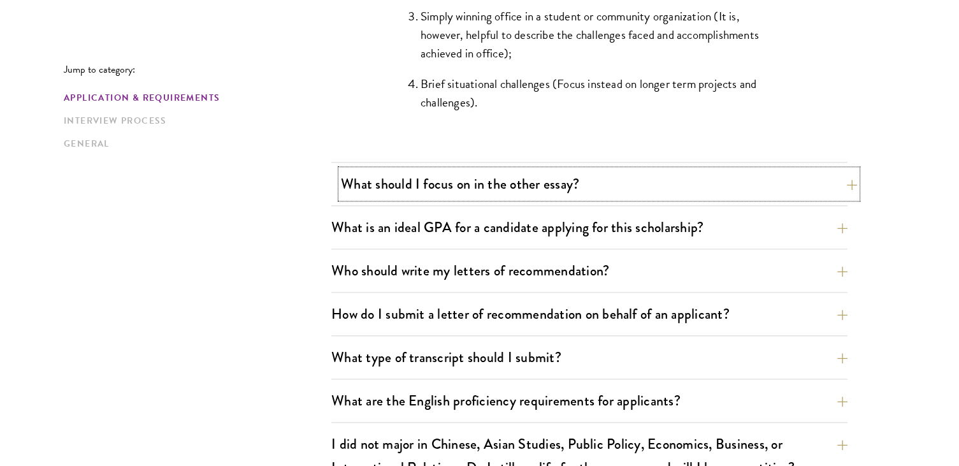
click at [449, 172] on button "What should I focus on in the other essay?" at bounding box center [599, 184] width 516 height 29
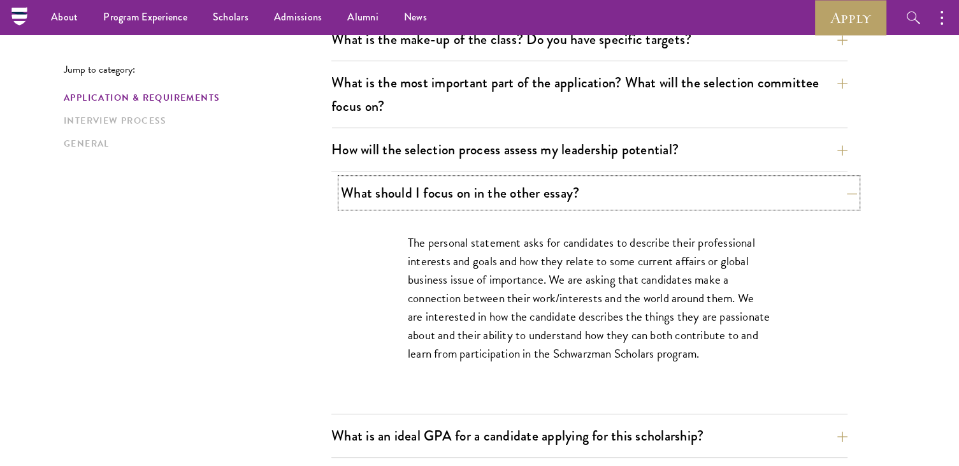
scroll to position [689, 0]
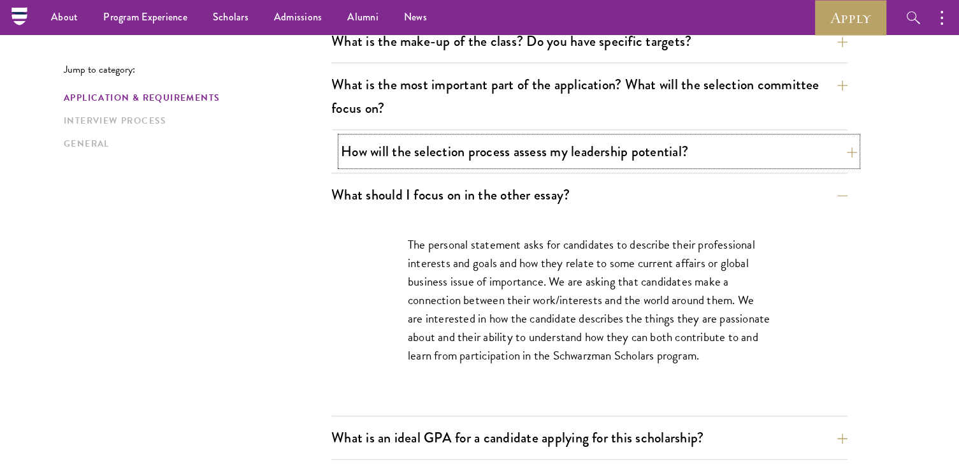
click at [464, 159] on button "How will the selection process assess my leadership potential?" at bounding box center [599, 151] width 516 height 29
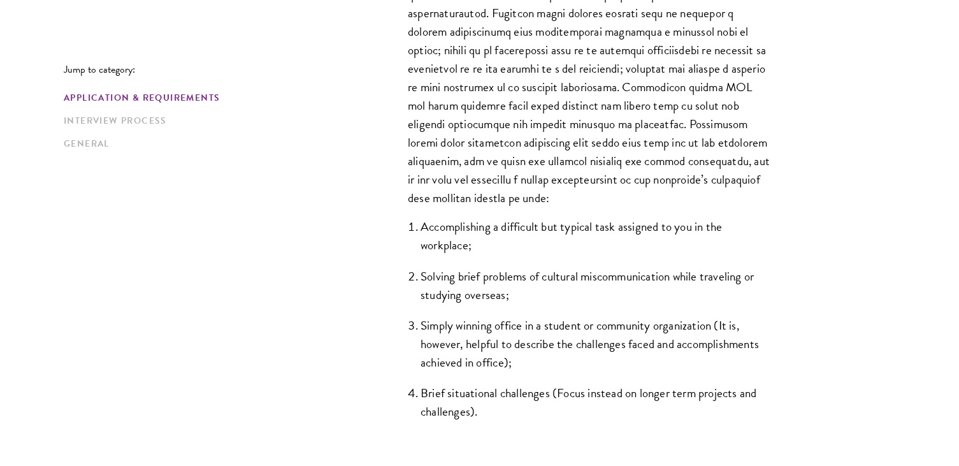
scroll to position [1390, 0]
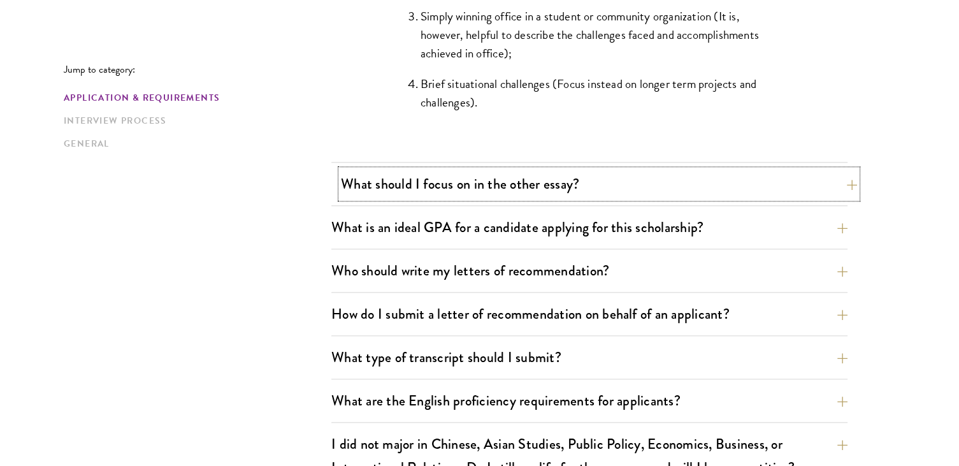
click at [474, 179] on button "What should I focus on in the other essay?" at bounding box center [599, 184] width 516 height 29
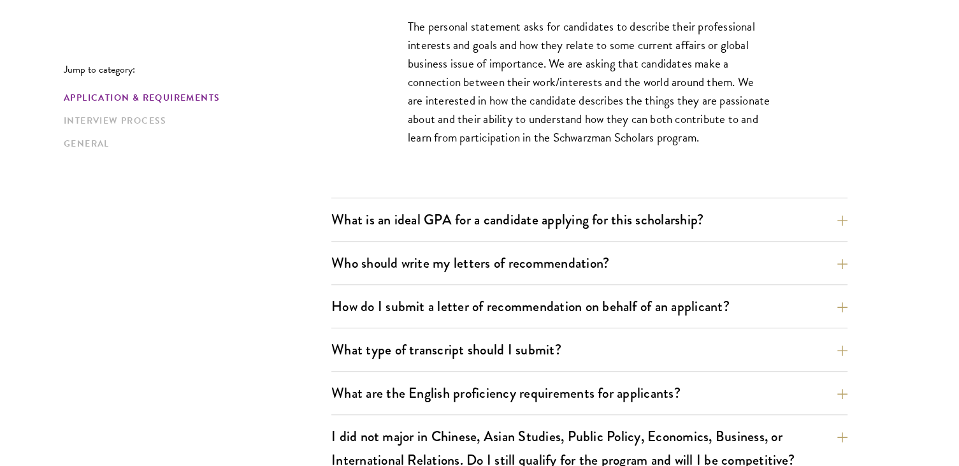
scroll to position [944, 0]
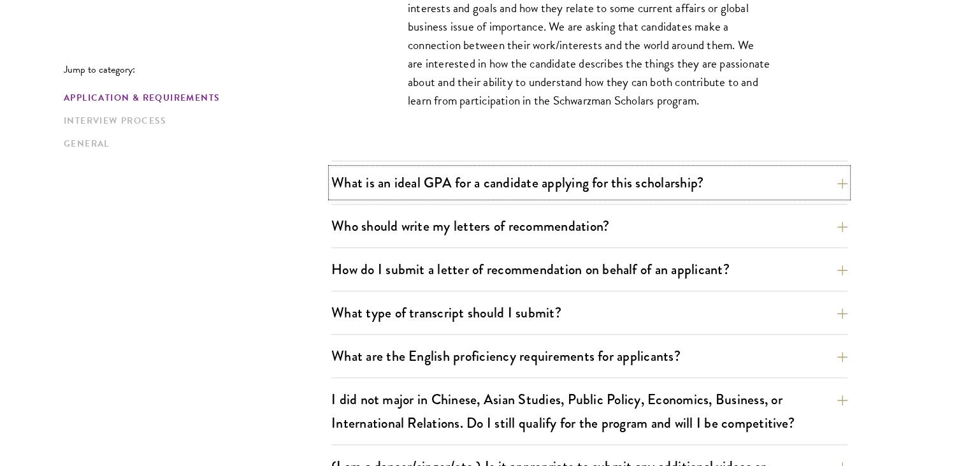
click at [469, 184] on button "What is an ideal GPA for a candidate applying for this scholarship?" at bounding box center [589, 182] width 516 height 29
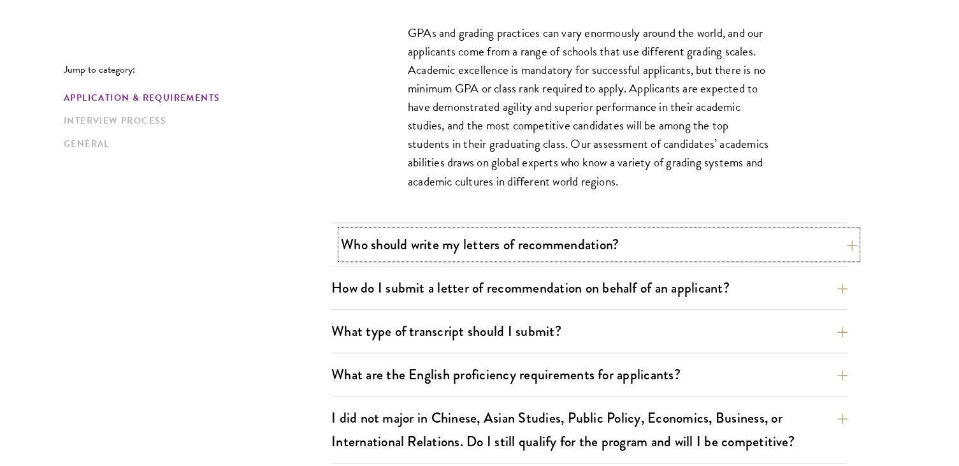
click at [535, 234] on button "Who should write my letters of recommendation?" at bounding box center [599, 244] width 516 height 29
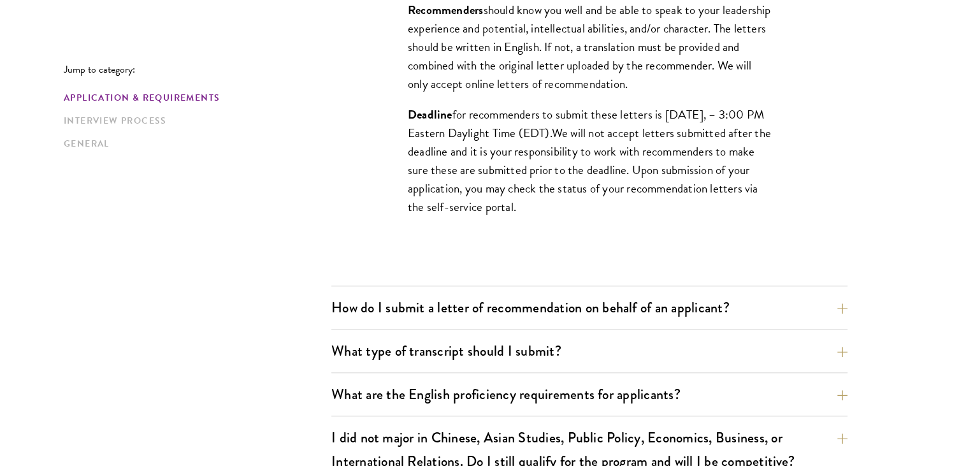
scroll to position [1326, 0]
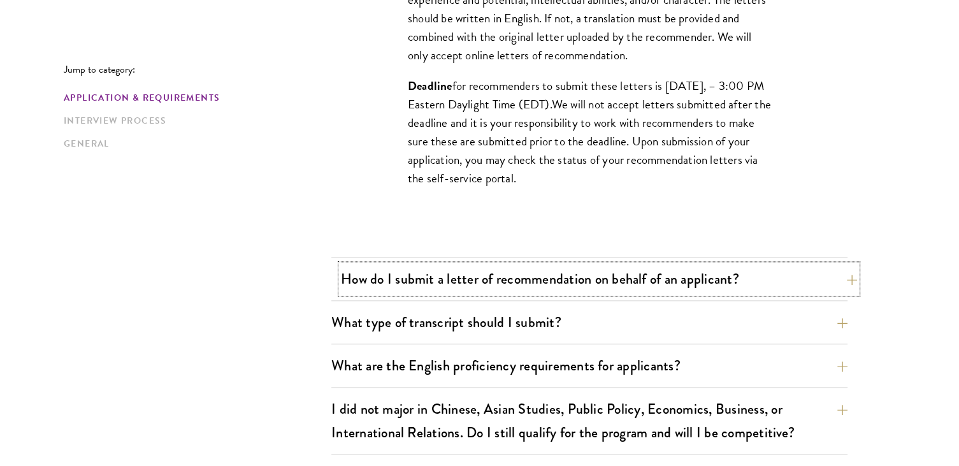
click at [541, 280] on button "How do I submit a letter of recommendation on behalf of an applicant?" at bounding box center [599, 279] width 516 height 29
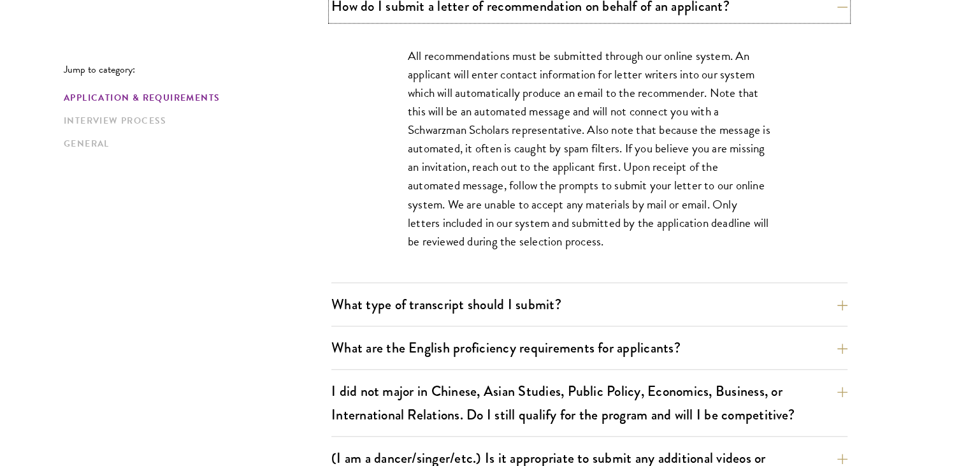
scroll to position [1135, 0]
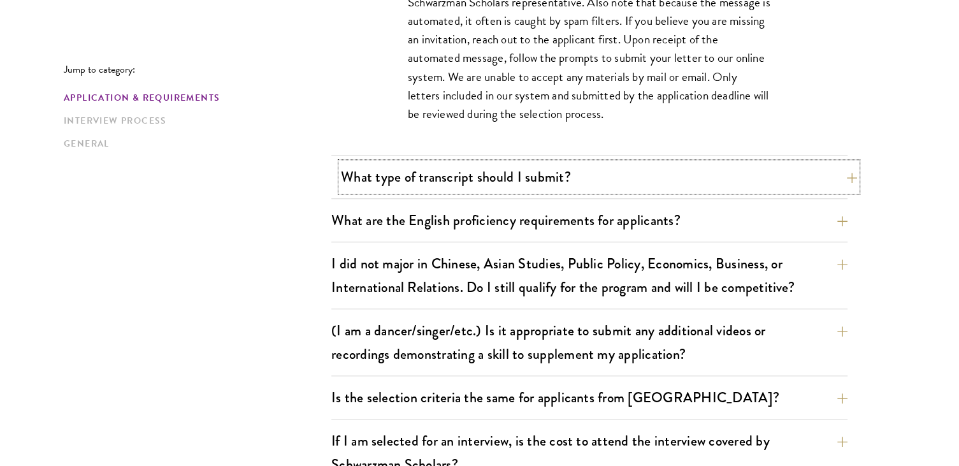
click at [384, 187] on button "What type of transcript should I submit?" at bounding box center [599, 177] width 516 height 29
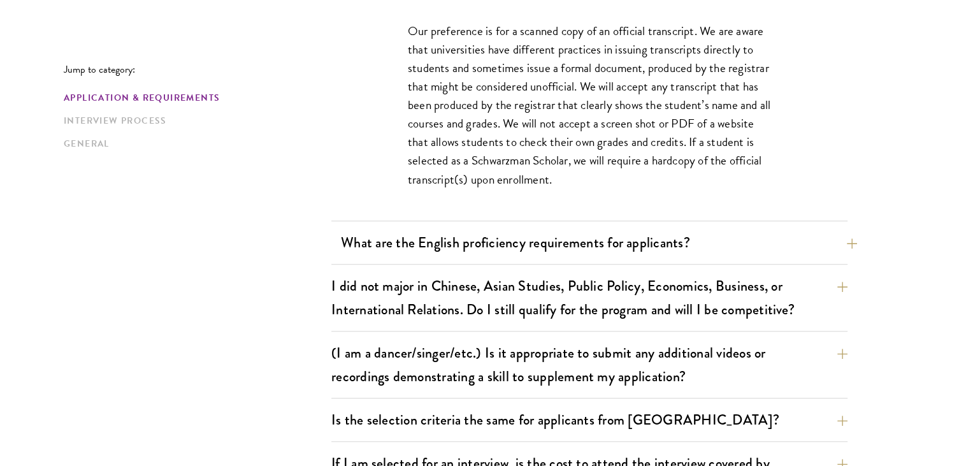
scroll to position [1008, 0]
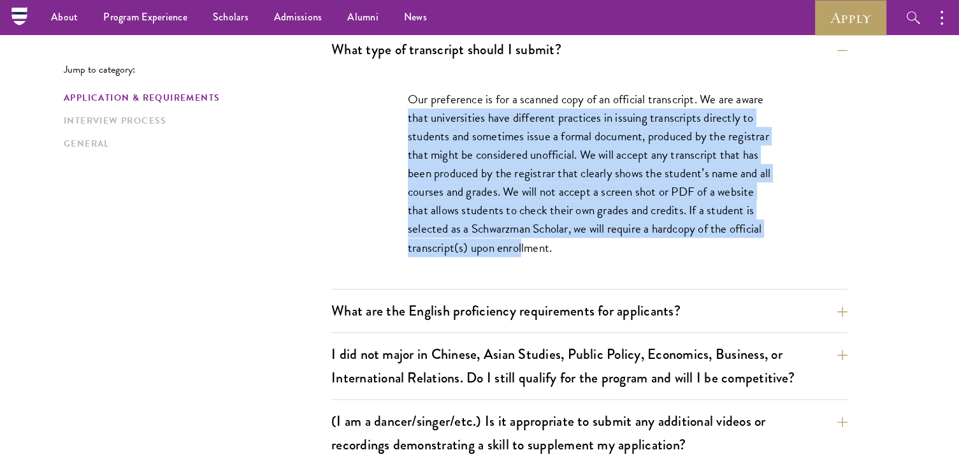
drag, startPoint x: 418, startPoint y: 124, endPoint x: 575, endPoint y: 240, distance: 195.9
click at [575, 240] on div "Our preference is for a scanned copy of an official transcript. We are aware th…" at bounding box center [590, 180] width 440 height 218
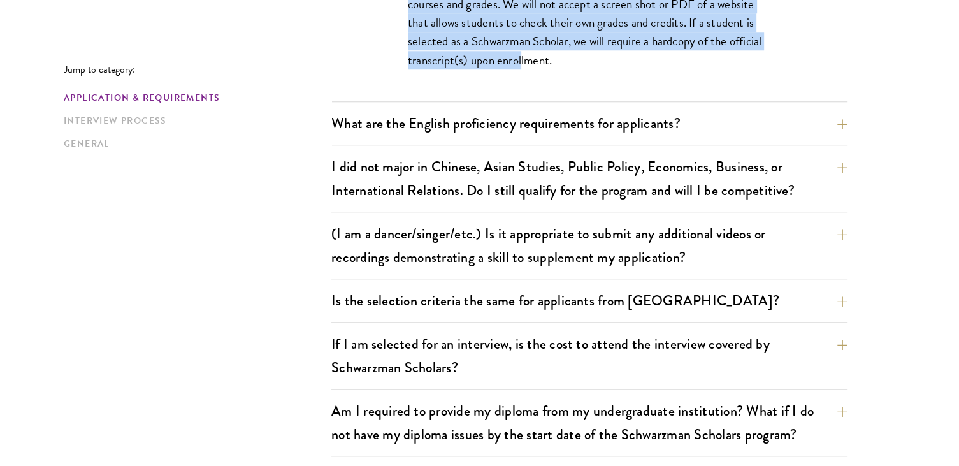
scroll to position [1199, 0]
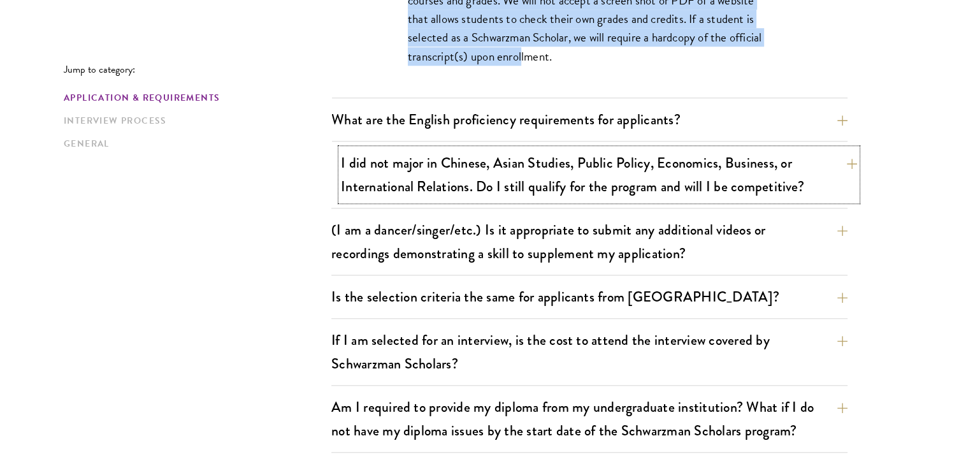
click at [496, 184] on button "I did not major in Chinese, Asian Studies, Public Policy, Economics, Business, …" at bounding box center [599, 175] width 516 height 52
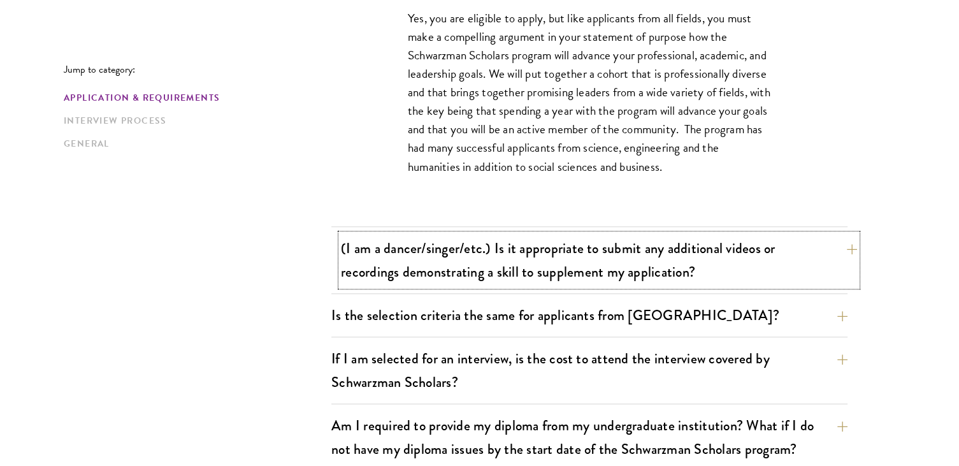
click at [571, 263] on button "(I am a dancer/singer/etc.) Is it appropriate to submit any additional videos o…" at bounding box center [599, 260] width 516 height 52
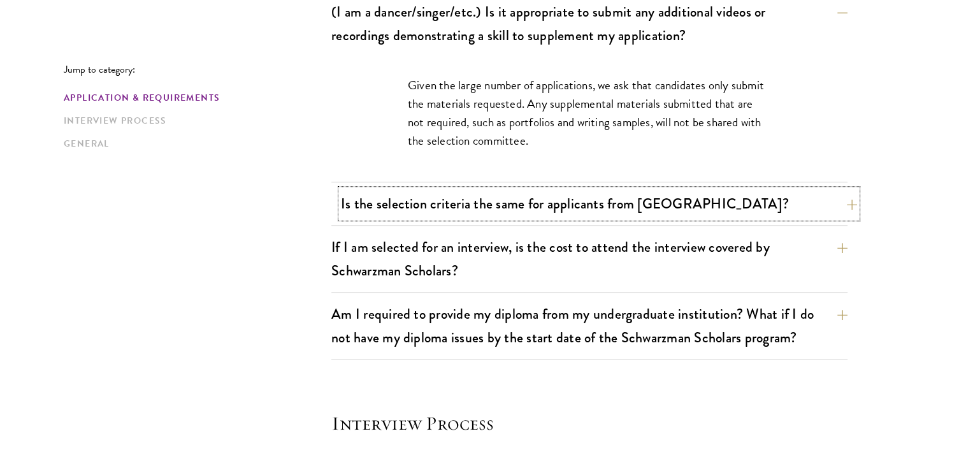
click at [507, 200] on button "Is the selection criteria the same for applicants from [GEOGRAPHIC_DATA]?" at bounding box center [599, 203] width 516 height 29
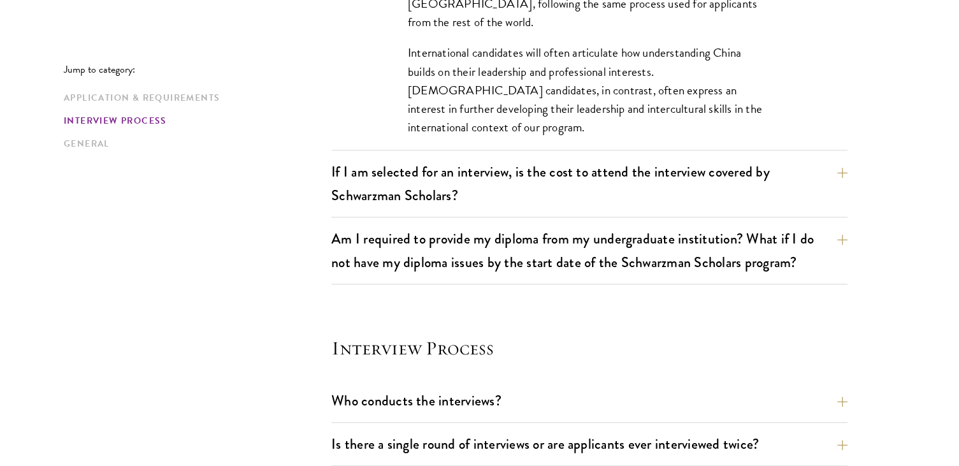
scroll to position [1454, 0]
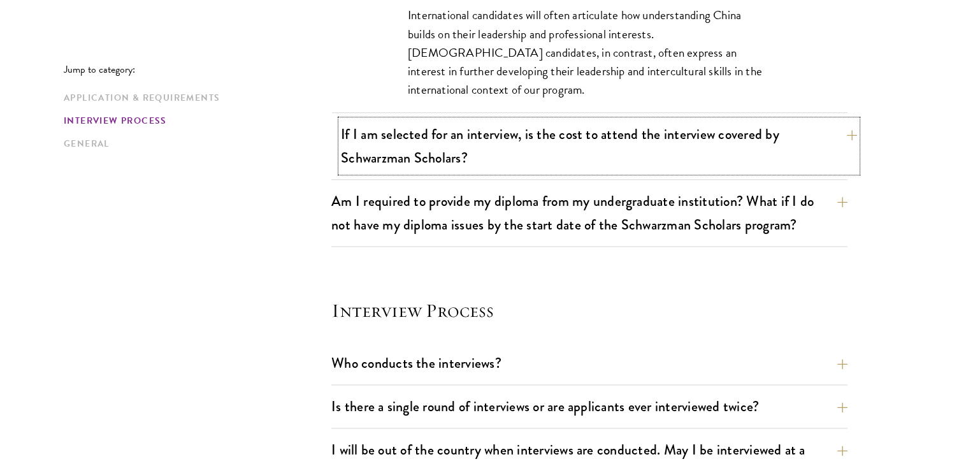
click at [461, 137] on button "If I am selected for an interview, is the cost to attend the interview covered …" at bounding box center [599, 146] width 516 height 52
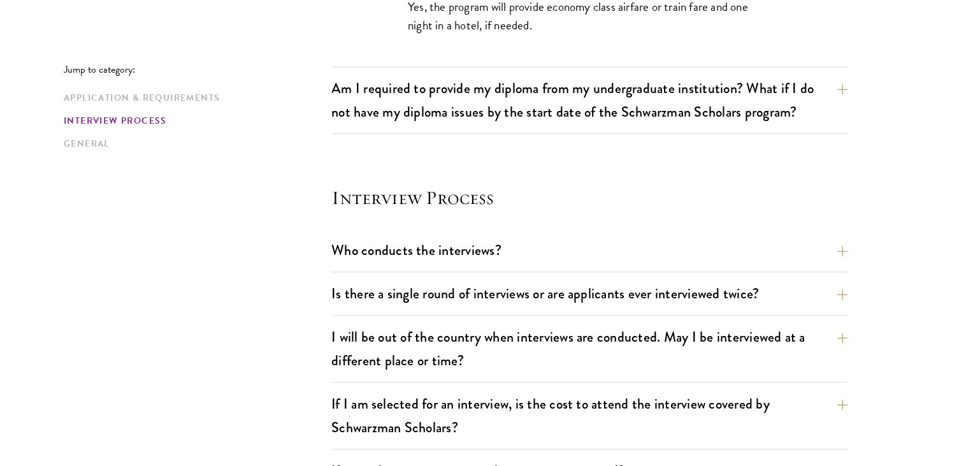
scroll to position [1390, 0]
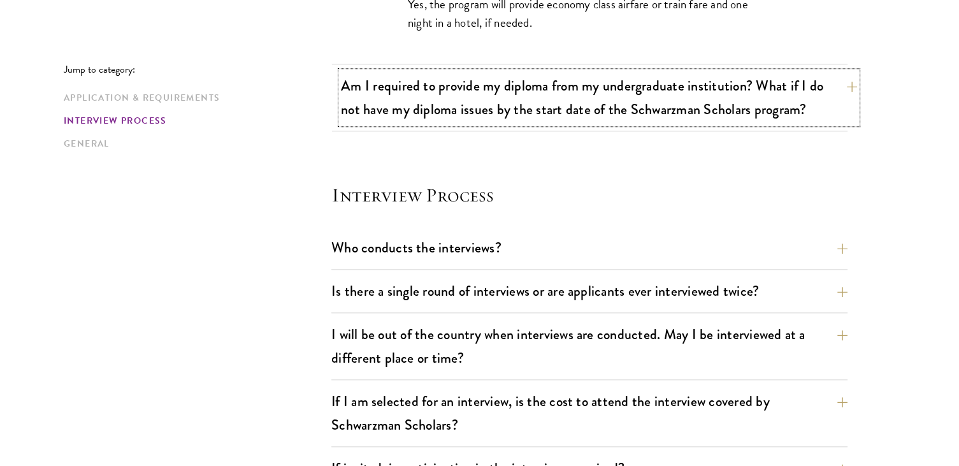
click at [492, 108] on button "Am I required to provide my diploma from my undergraduate institution? What if …" at bounding box center [599, 97] width 516 height 52
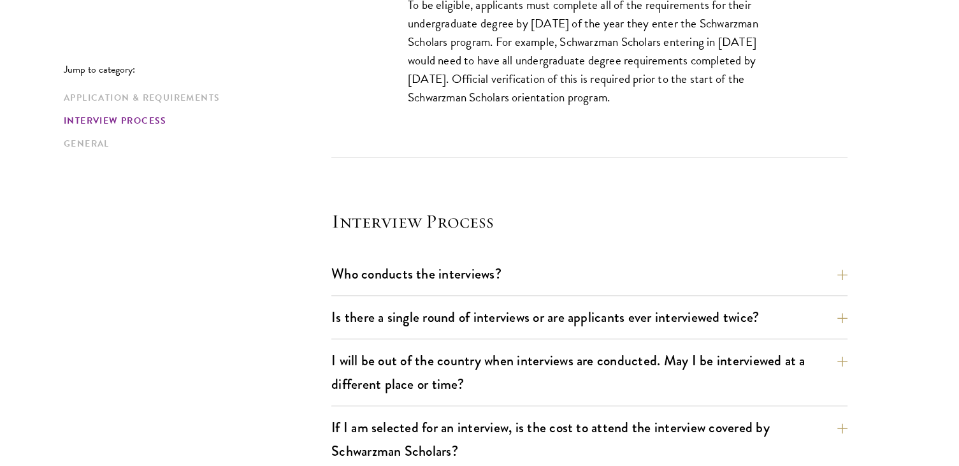
scroll to position [1518, 0]
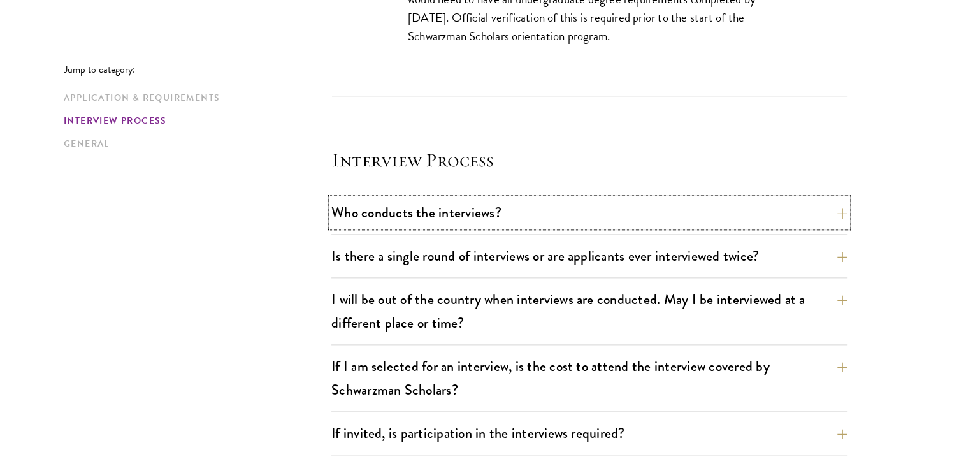
click at [507, 201] on button "Who conducts the interviews?" at bounding box center [589, 212] width 516 height 29
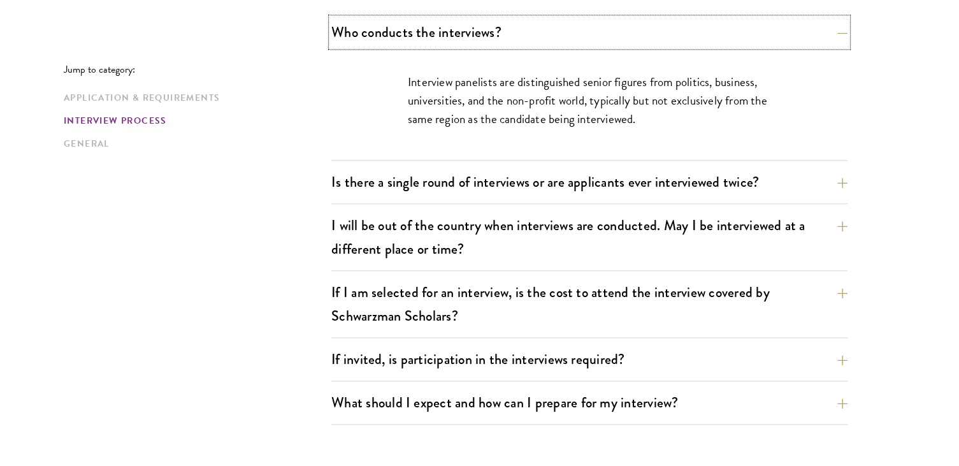
scroll to position [1581, 0]
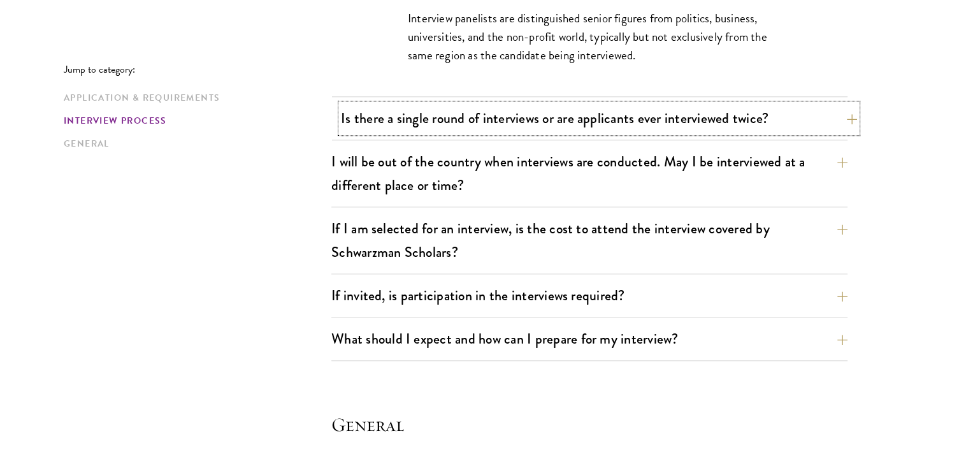
click at [365, 109] on button "Is there a single round of interviews or are applicants ever interviewed twice?" at bounding box center [599, 118] width 516 height 29
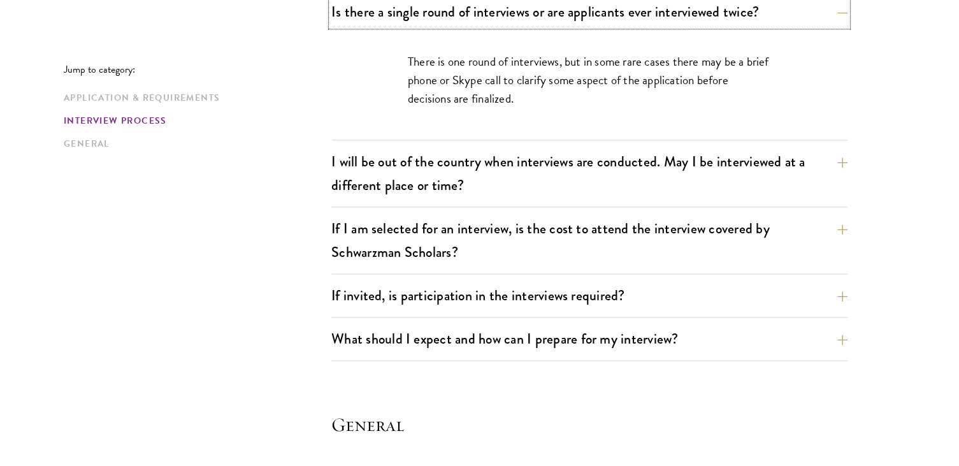
scroll to position [1645, 0]
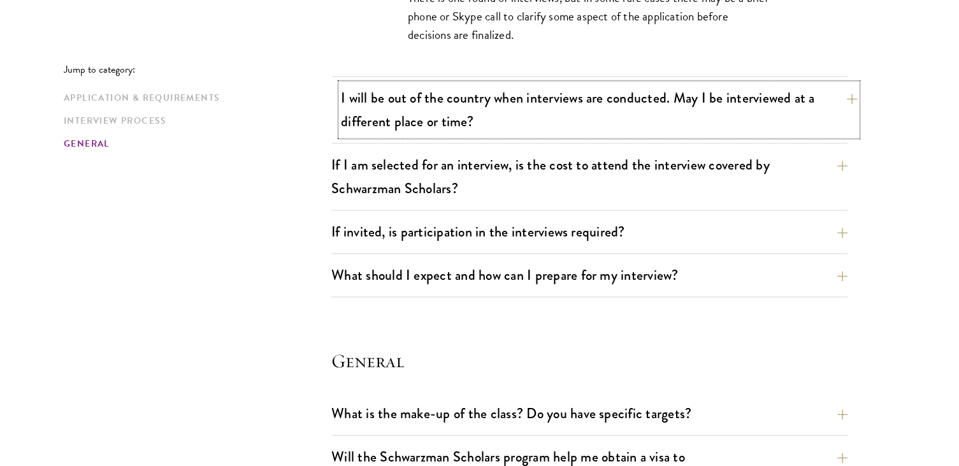
click at [364, 112] on button "I will be out of the country when interviews are conducted. May I be interviewe…" at bounding box center [599, 110] width 516 height 52
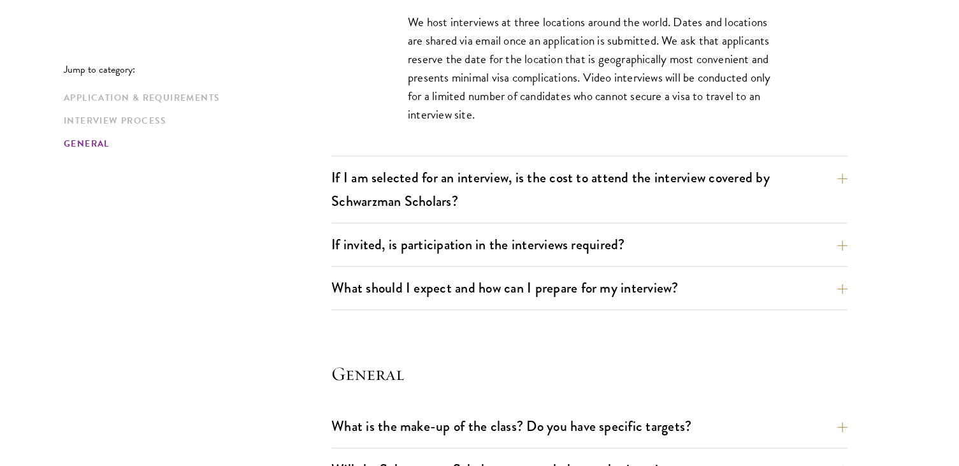
scroll to position [1709, 0]
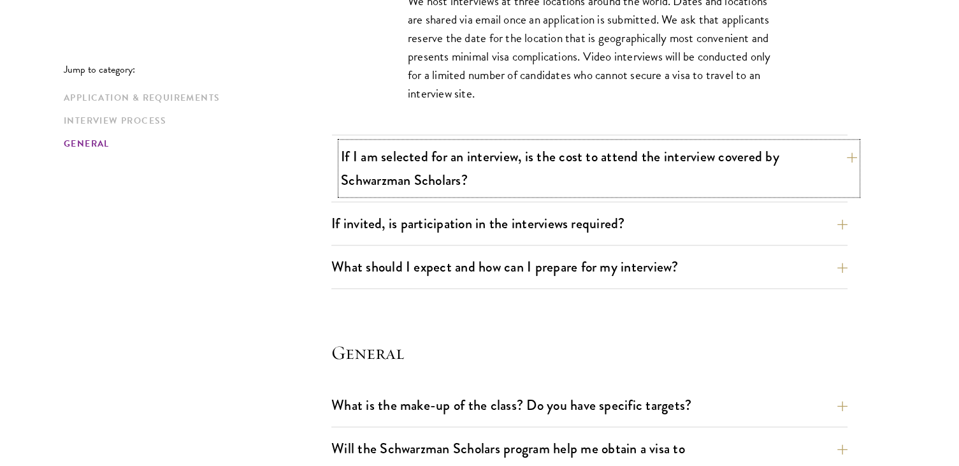
click at [469, 161] on button "If I am selected for an interview, is the cost to attend the interview covered …" at bounding box center [599, 168] width 516 height 52
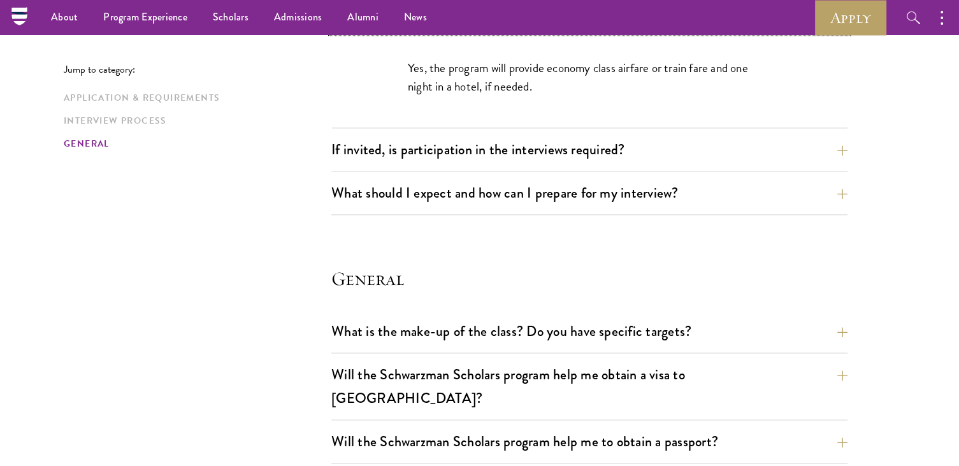
scroll to position [1645, 0]
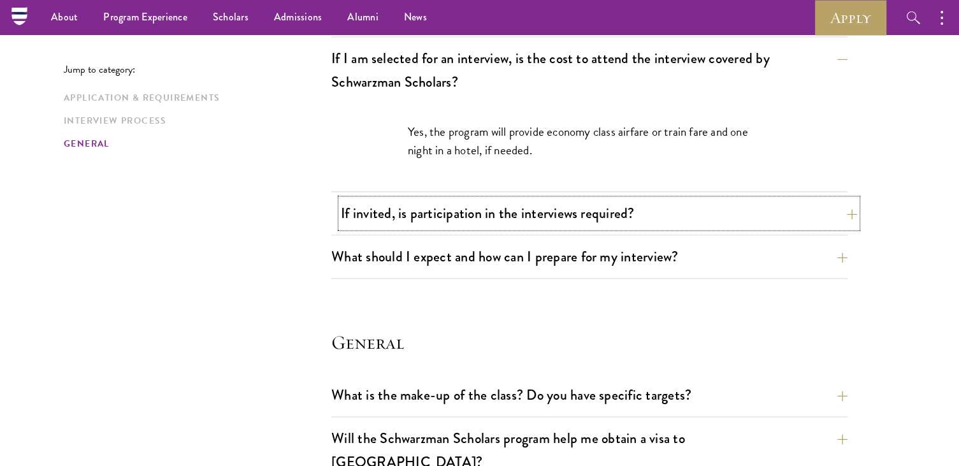
click at [505, 208] on button "If invited, is participation in the interviews required?" at bounding box center [599, 213] width 516 height 29
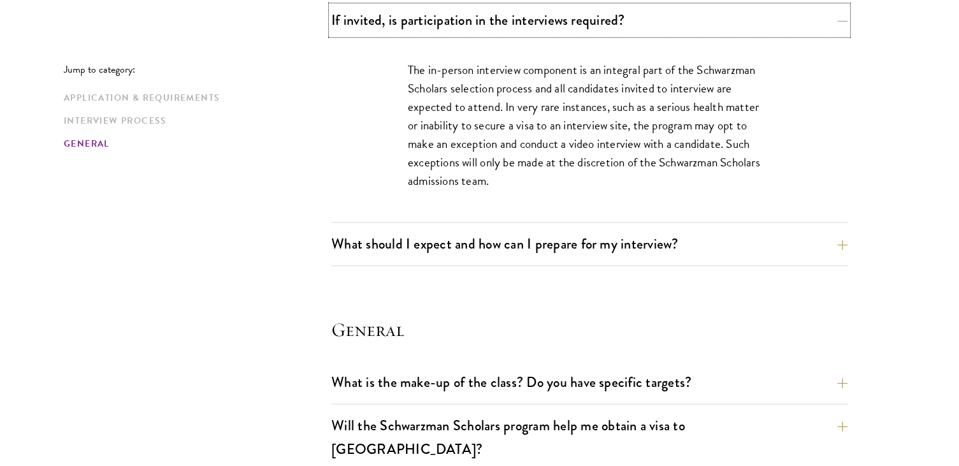
scroll to position [1773, 0]
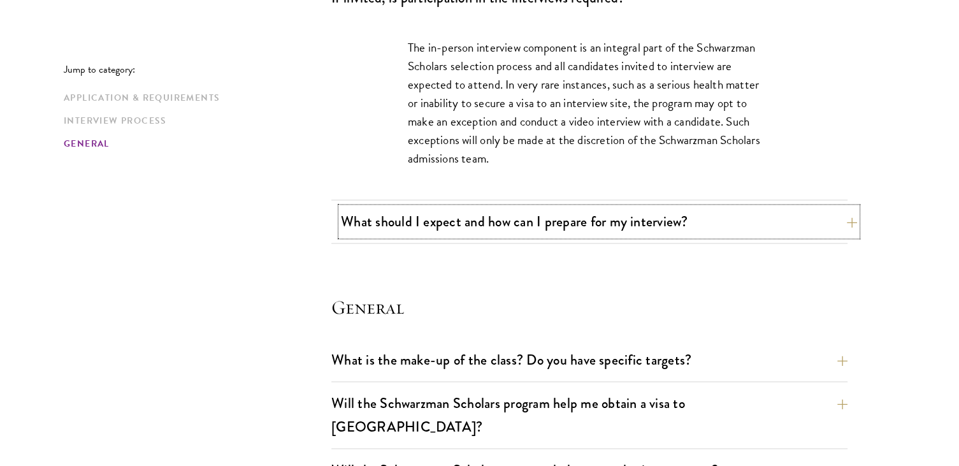
click at [499, 207] on button "What should I expect and how can I prepare for my interview?" at bounding box center [599, 221] width 516 height 29
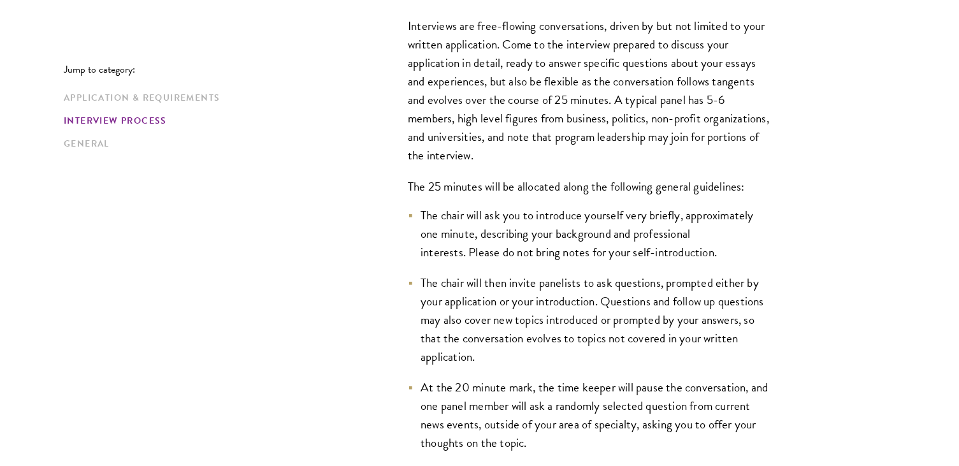
scroll to position [1838, 0]
click at [597, 238] on li "The chair will ask you to introduce yourself very briefly, approximately one mi…" at bounding box center [589, 232] width 363 height 55
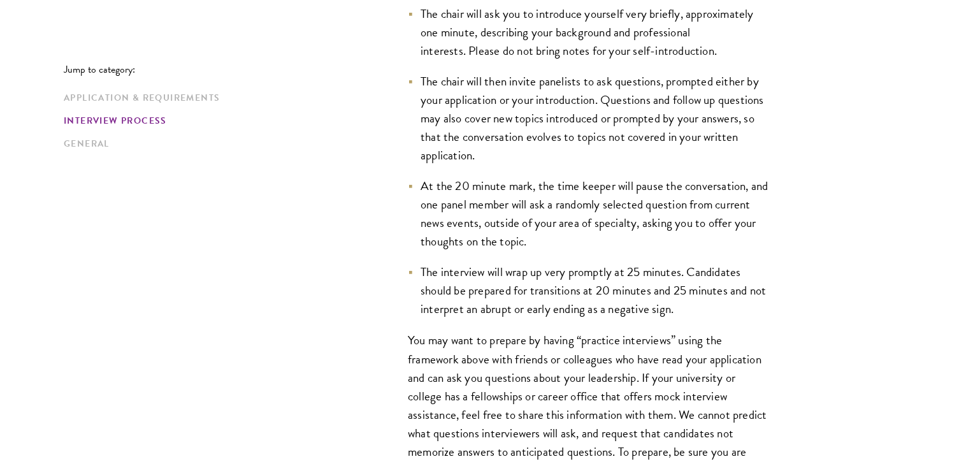
scroll to position [2157, 0]
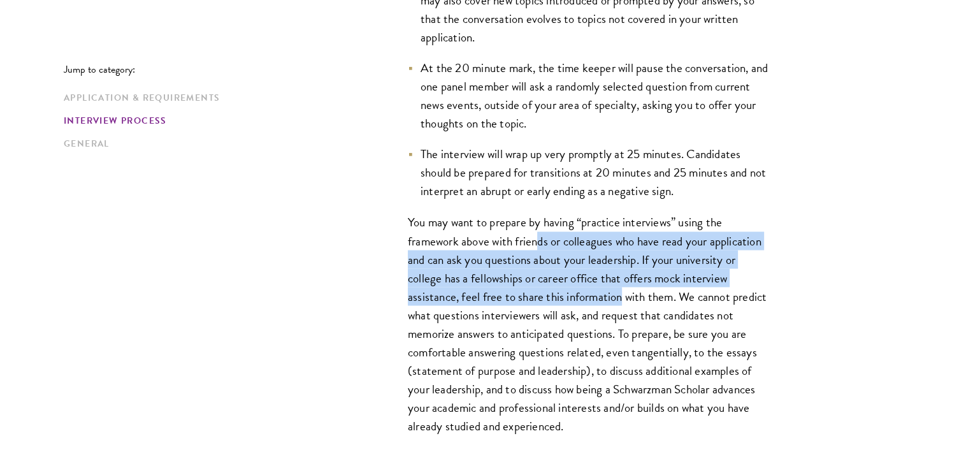
drag, startPoint x: 541, startPoint y: 242, endPoint x: 620, endPoint y: 294, distance: 95.6
click at [620, 294] on p "You may want to prepare by having “practice interviews” using the framework abo…" at bounding box center [589, 324] width 363 height 222
click at [599, 287] on p "You may want to prepare by having “practice interviews” using the framework abo…" at bounding box center [589, 324] width 363 height 222
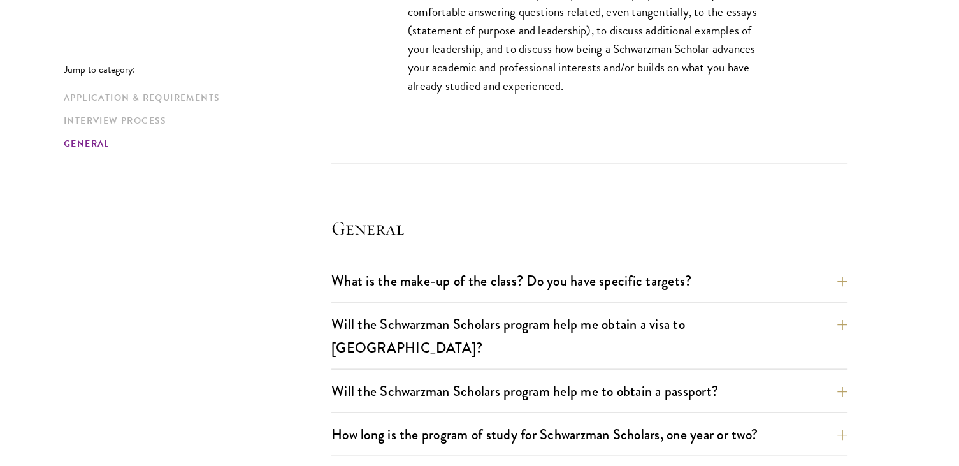
scroll to position [2540, 0]
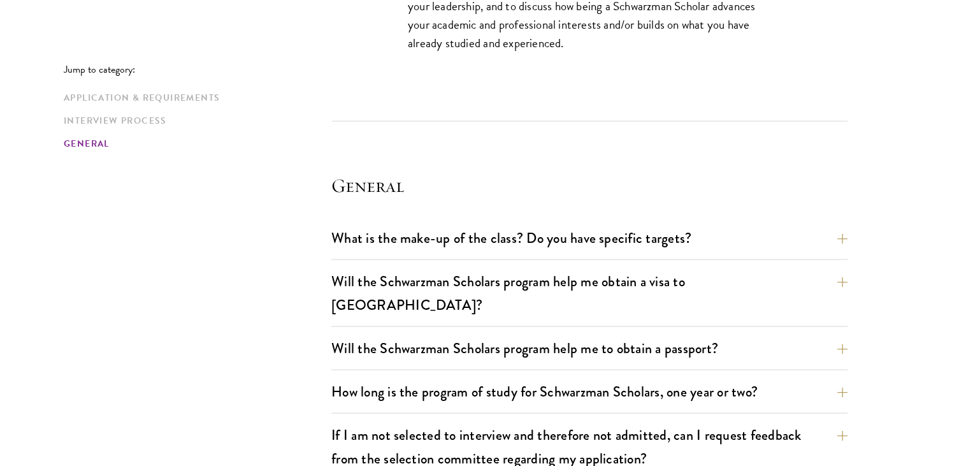
click at [841, 228] on button "What is the make-up of the class? Do you have specific targets?" at bounding box center [599, 238] width 516 height 29
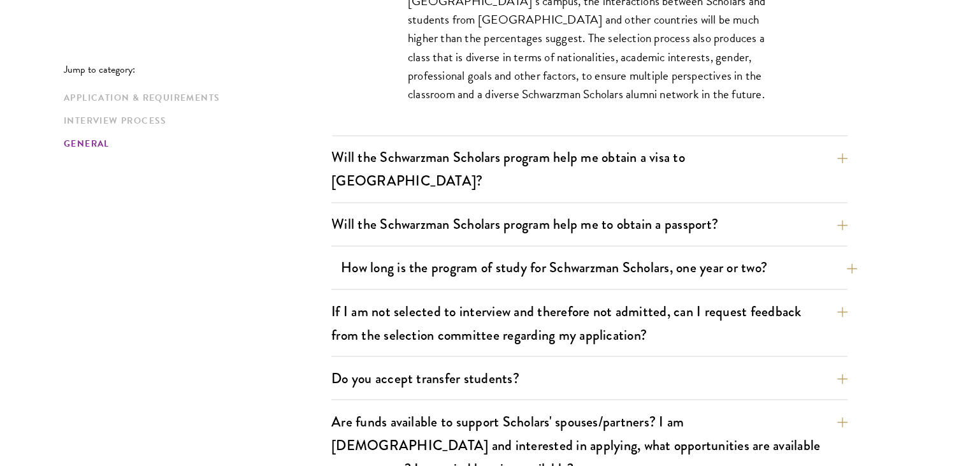
scroll to position [2093, 0]
click at [775, 153] on button "Will the Schwarzman Scholars program help me obtain a visa to [GEOGRAPHIC_DATA]?" at bounding box center [599, 169] width 516 height 52
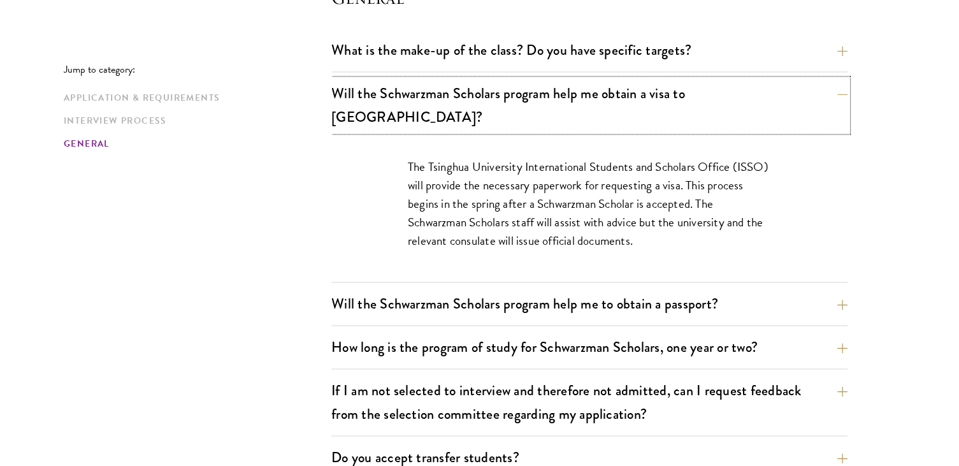
scroll to position [1966, 0]
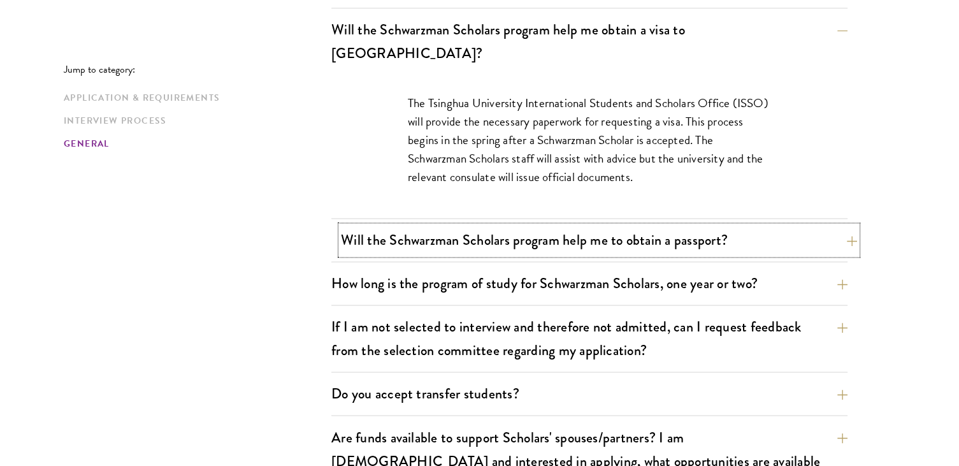
click at [796, 226] on button "Will the Schwarzman Scholars program help me to obtain a passport?" at bounding box center [599, 240] width 516 height 29
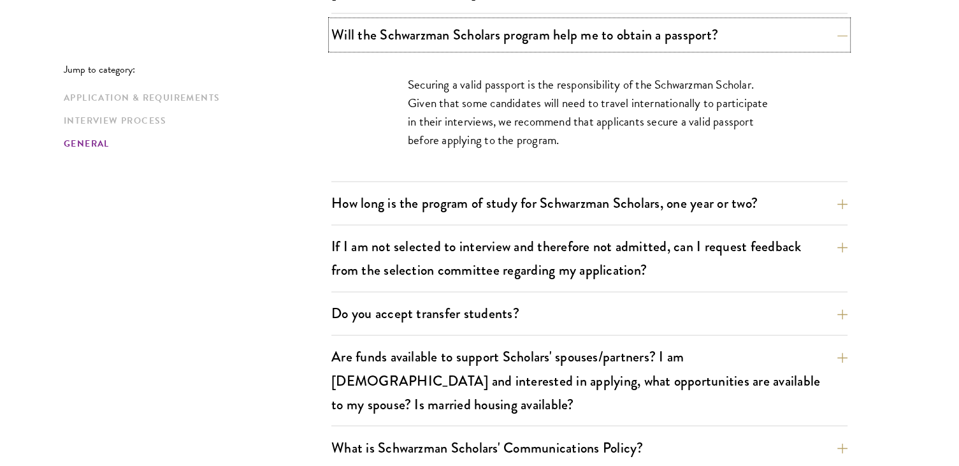
scroll to position [2093, 0]
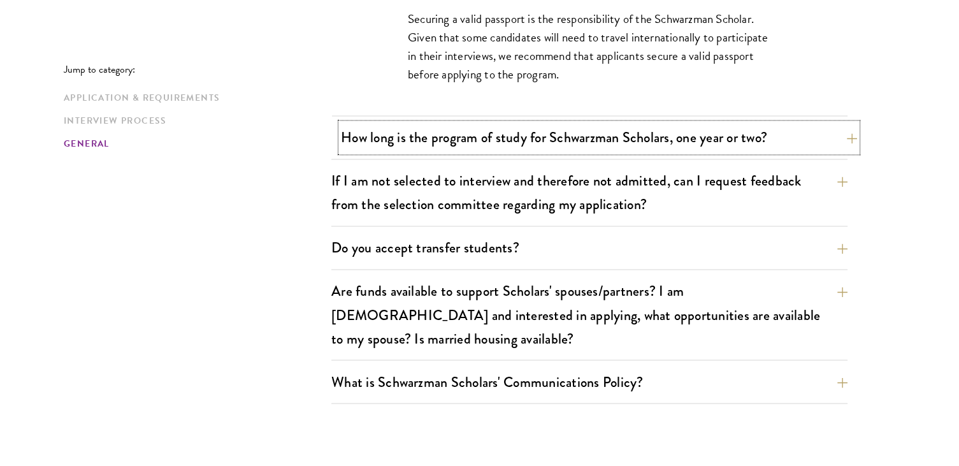
click at [760, 123] on button "How long is the program of study for Schwarzman Scholars, one year or two?" at bounding box center [599, 137] width 516 height 29
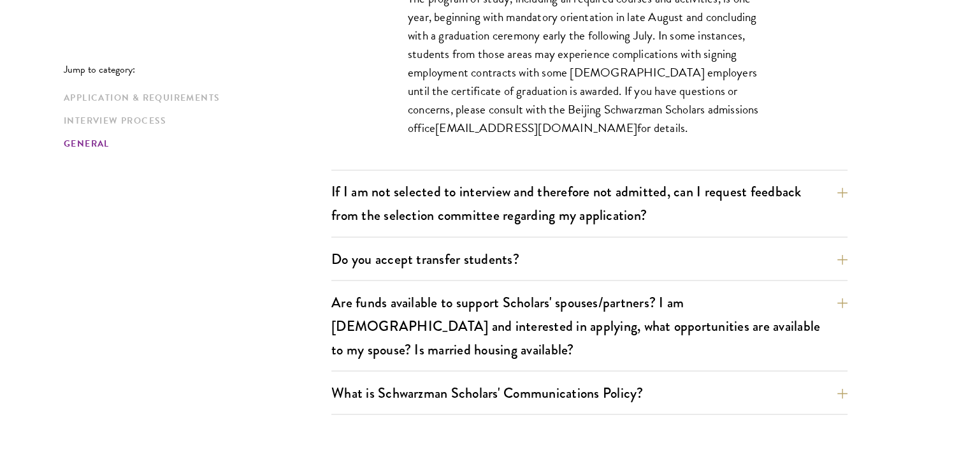
scroll to position [2221, 0]
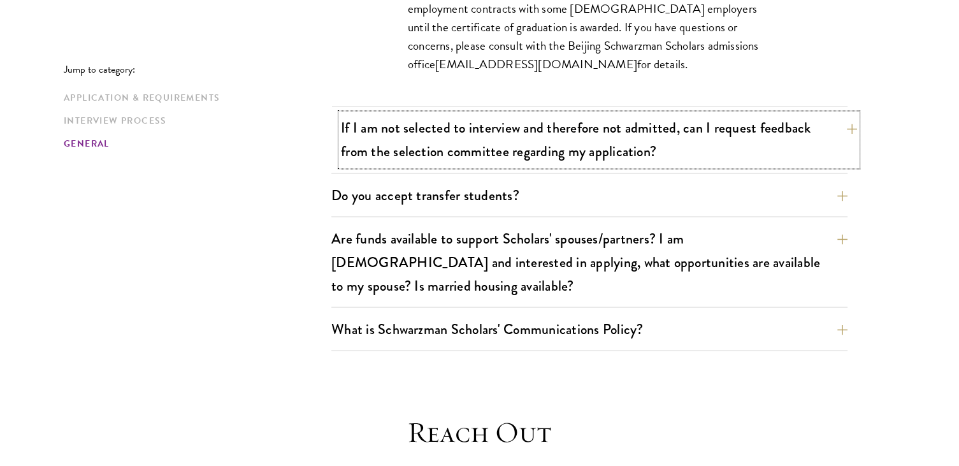
click at [725, 113] on button "If I am not selected to interview and therefore not admitted, can I request fee…" at bounding box center [599, 139] width 516 height 52
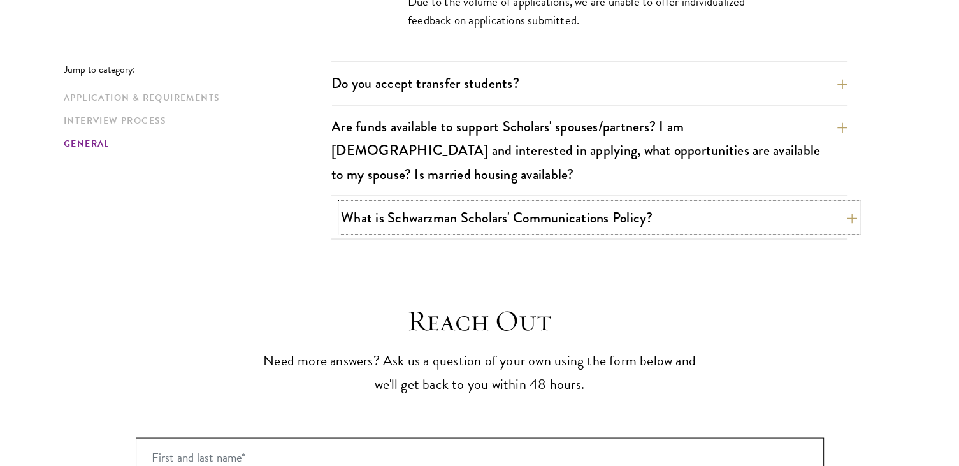
click at [711, 203] on button "What is Schwarzman Scholars' Communications Policy?" at bounding box center [599, 217] width 516 height 29
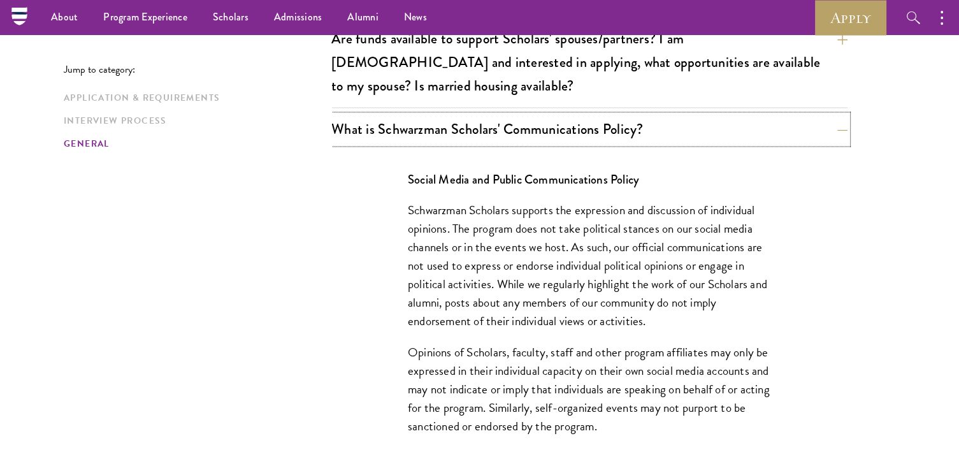
scroll to position [2157, 0]
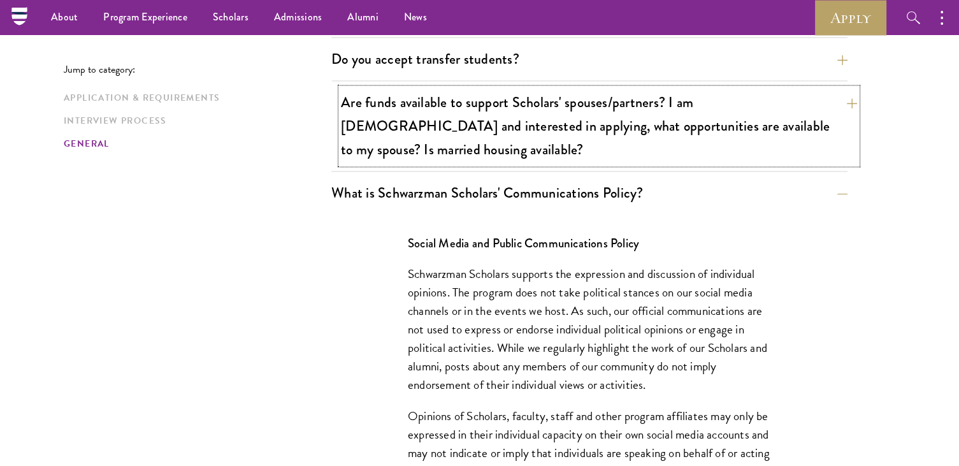
click at [661, 88] on button "Are funds available to support Scholars' spouses/partners? I am [DEMOGRAPHIC_DA…" at bounding box center [599, 126] width 516 height 76
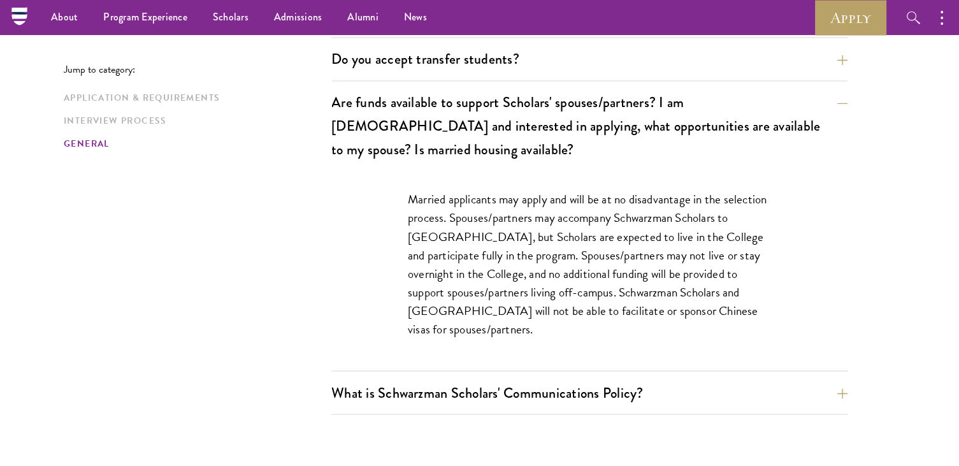
click at [500, 326] on div "What is the make-up of the class? Do you have specific targets? The only firm t…" at bounding box center [589, 98] width 516 height 634
click at [507, 378] on button "What is Schwarzman Scholars' Communications Policy?" at bounding box center [599, 392] width 516 height 29
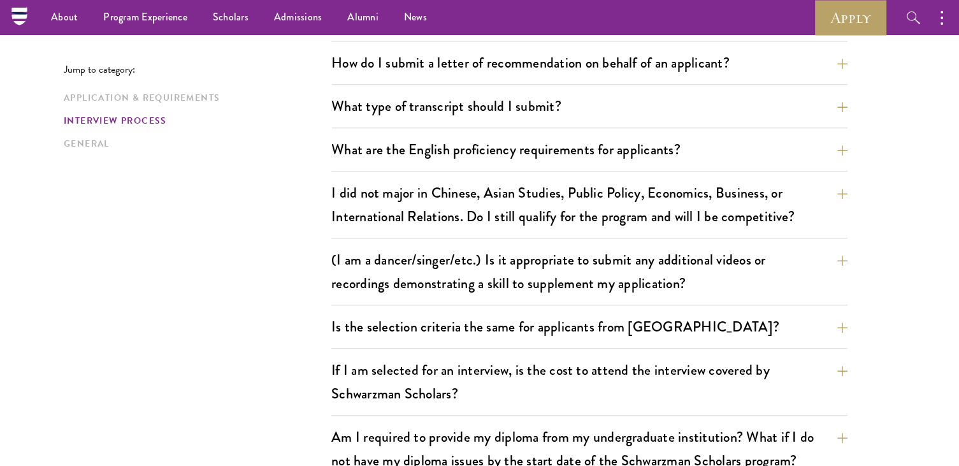
scroll to position [946, 0]
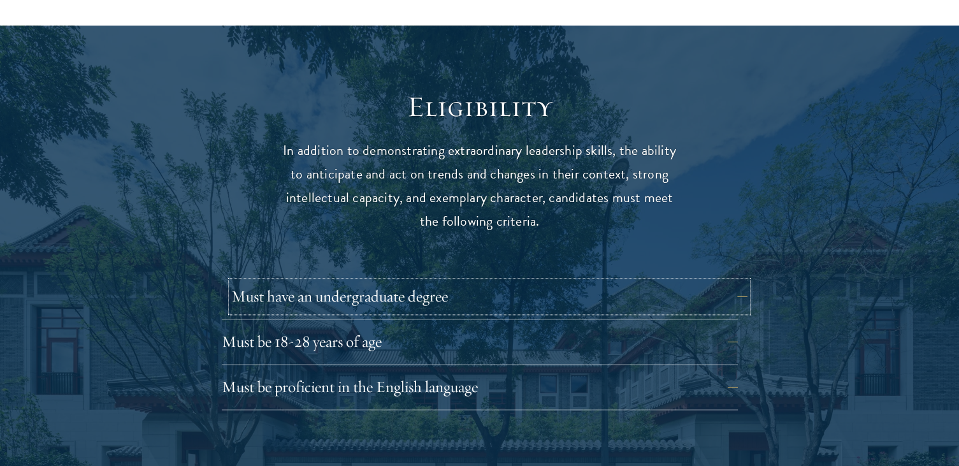
click at [443, 281] on button "Must have an undergraduate degree" at bounding box center [489, 296] width 516 height 31
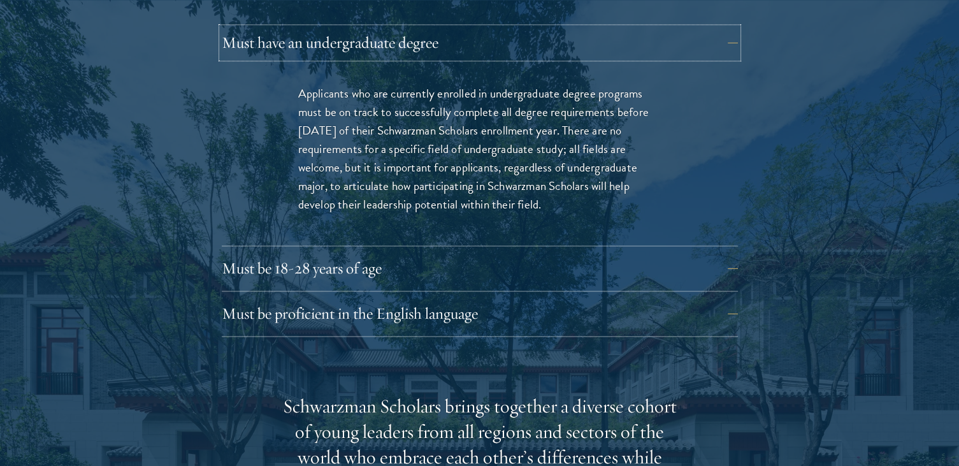
scroll to position [1868, 0]
click at [371, 252] on button "Must be 18-28 years of age" at bounding box center [489, 267] width 516 height 31
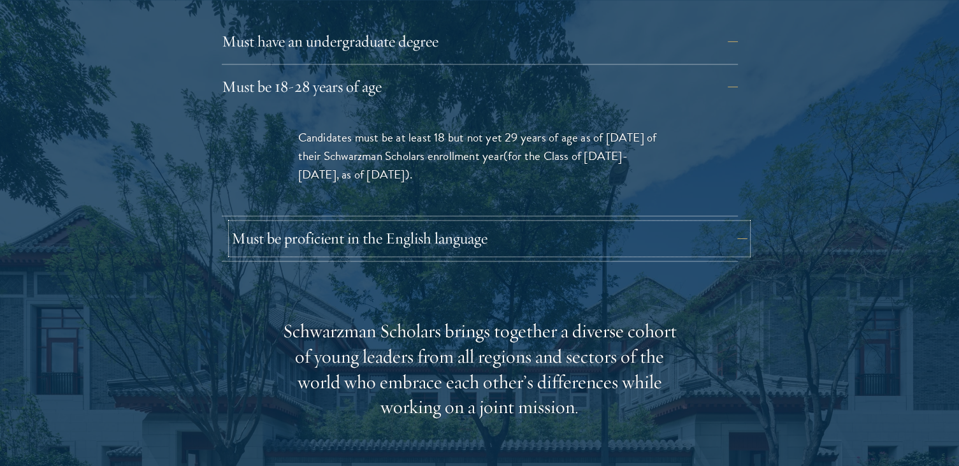
click at [377, 223] on button "Must be proficient in the English language" at bounding box center [489, 238] width 516 height 31
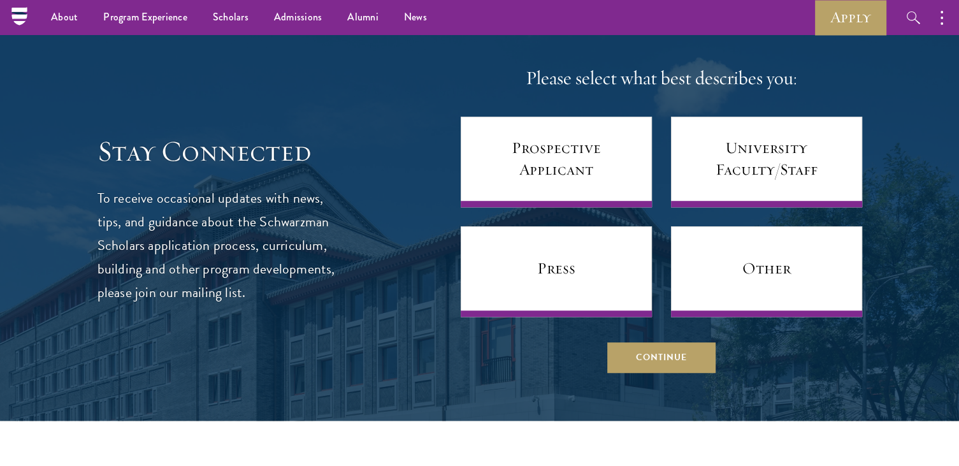
scroll to position [5629, 0]
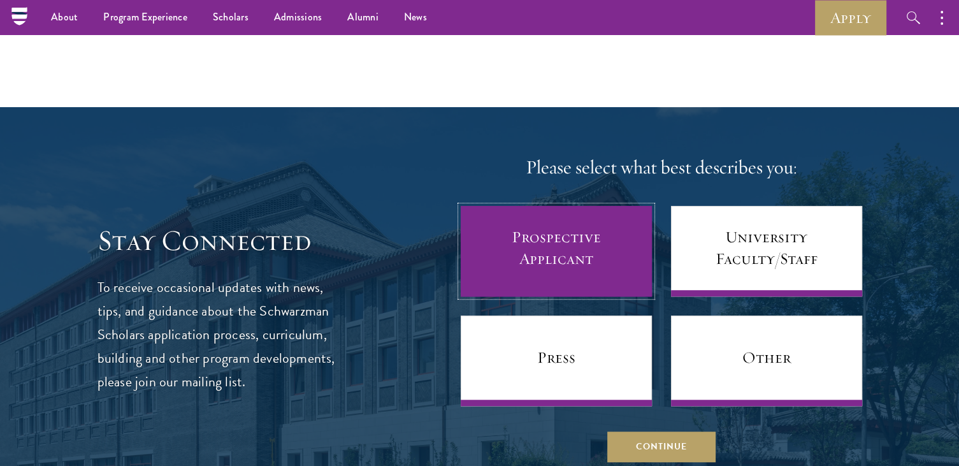
click at [592, 228] on link "Prospective Applicant" at bounding box center [556, 251] width 191 height 91
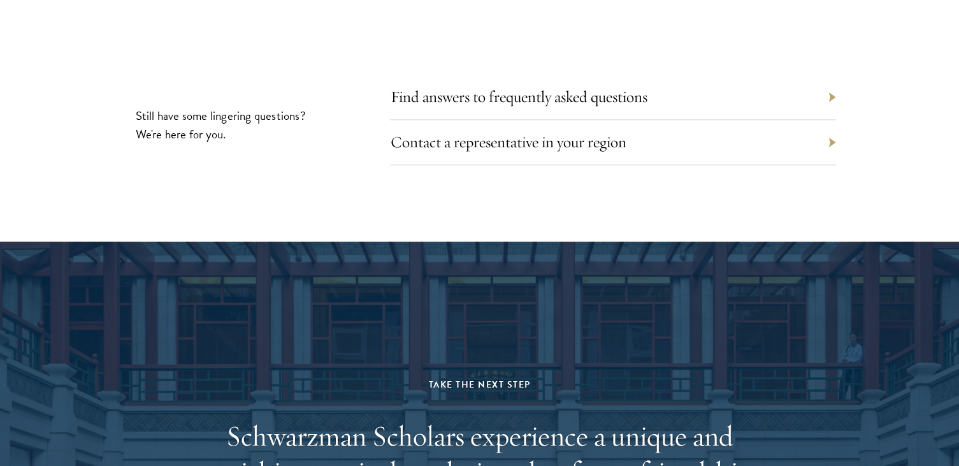
scroll to position [6522, 0]
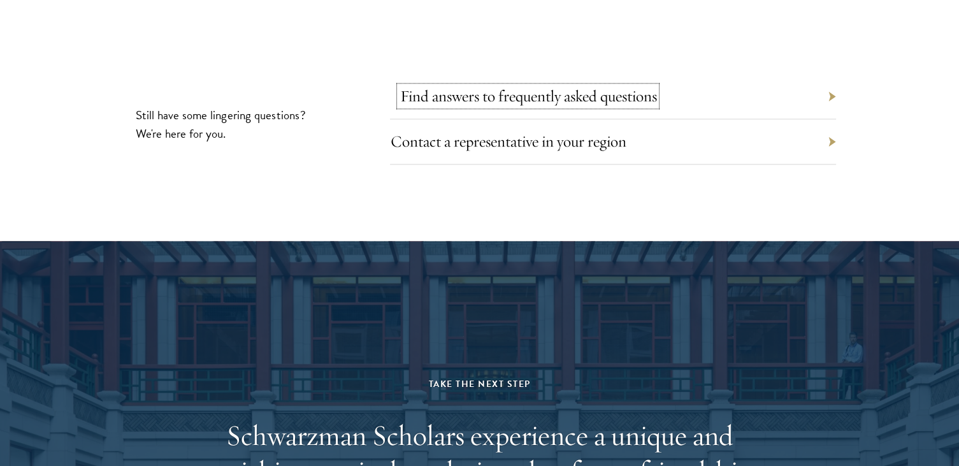
click at [546, 86] on link "Find answers to frequently asked questions" at bounding box center [528, 96] width 257 height 20
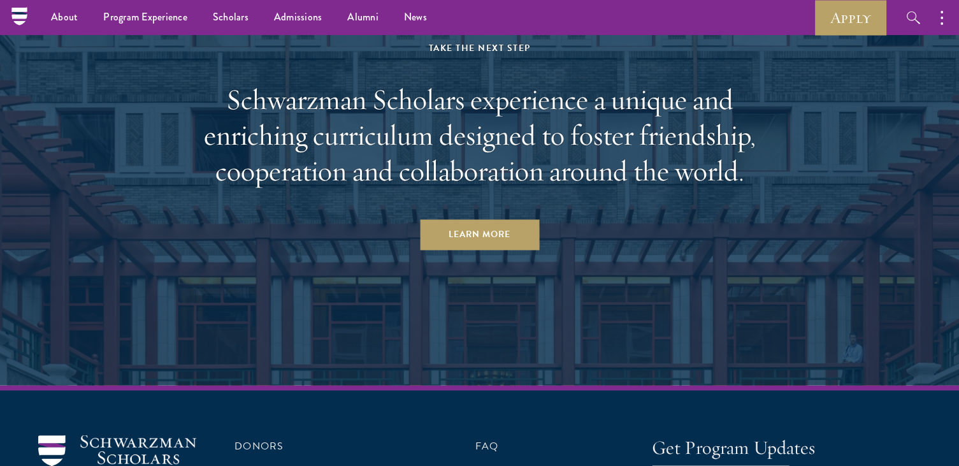
scroll to position [6840, 0]
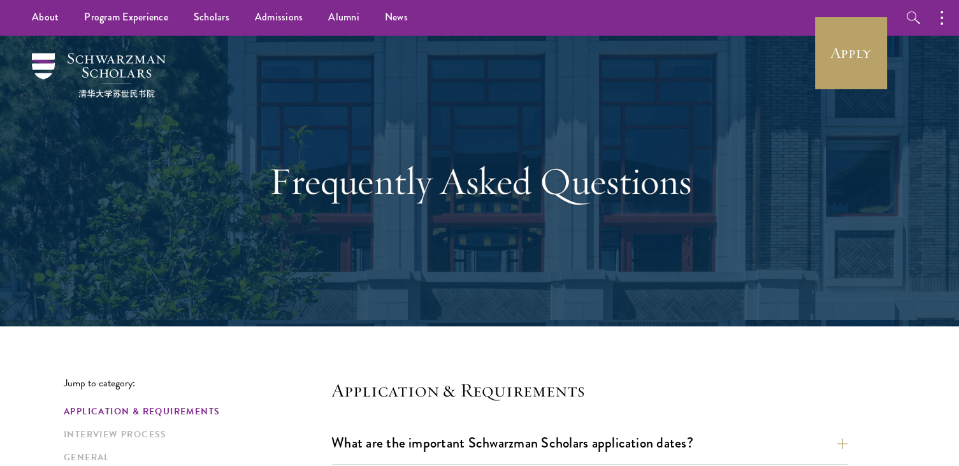
scroll to position [191, 0]
